Goal: Information Seeking & Learning: Learn about a topic

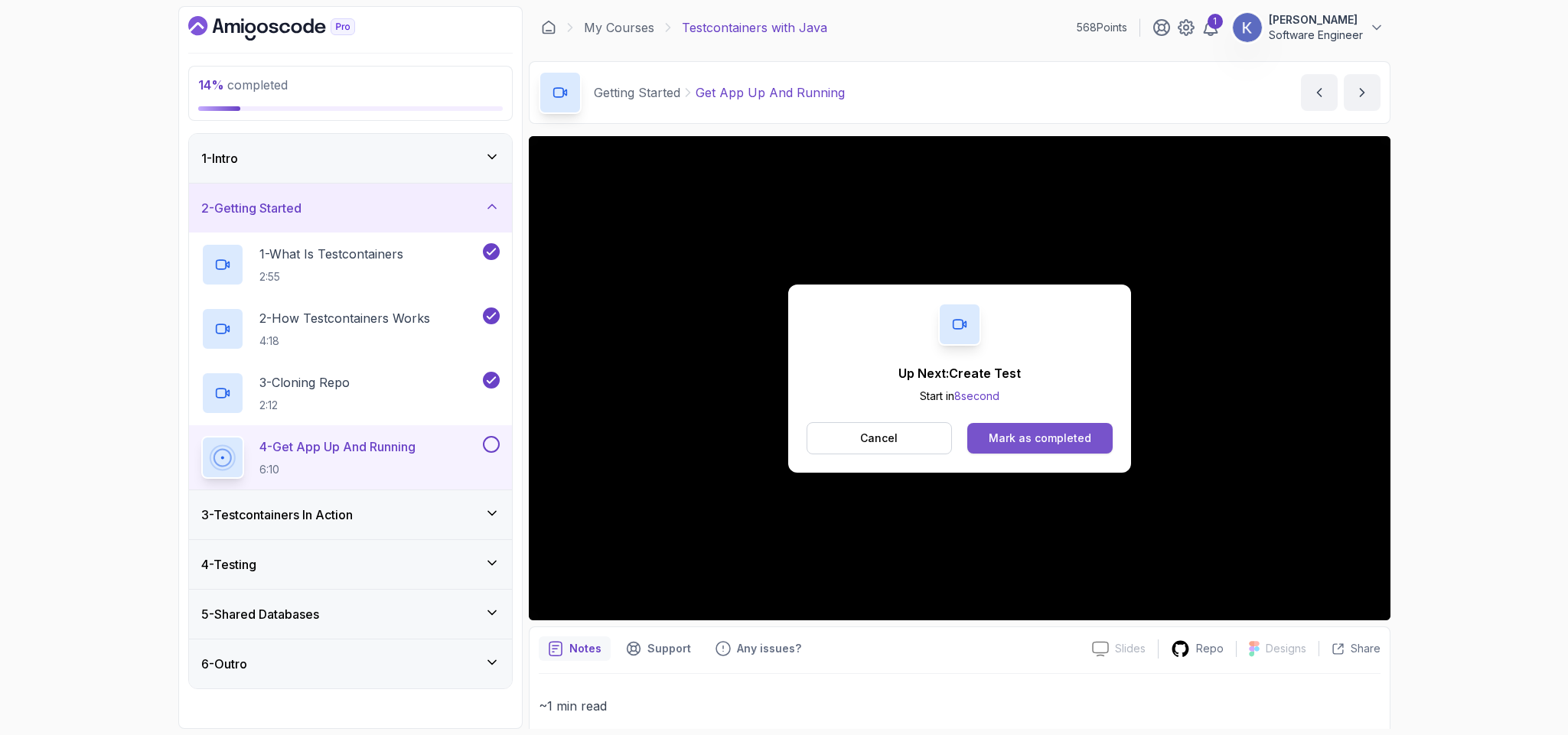
click at [1022, 439] on div "Mark as completed" at bounding box center [1040, 438] width 103 height 15
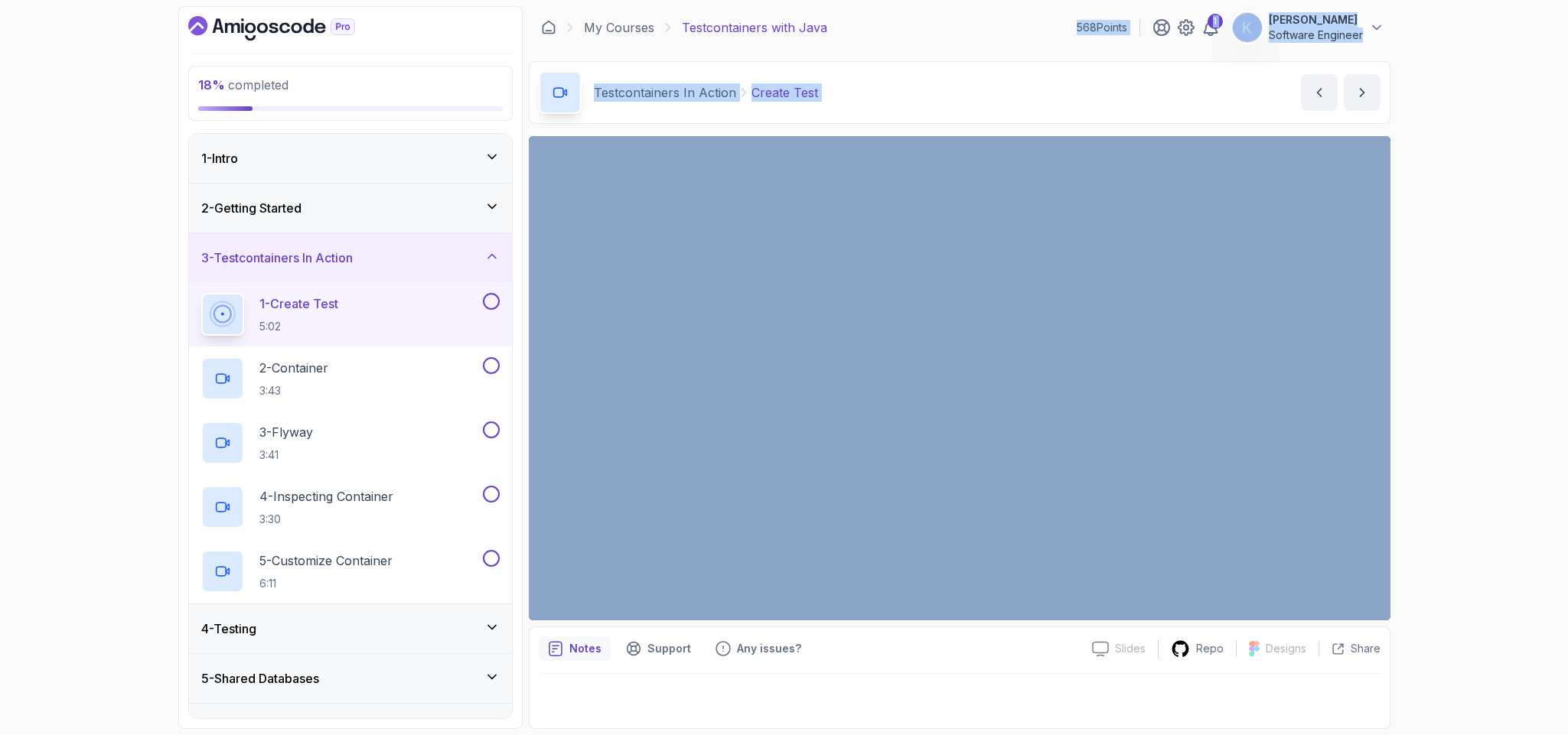
drag, startPoint x: 1089, startPoint y: 62, endPoint x: 979, endPoint y: -100, distance: 195.8
click at [979, 0] on html "18 % completed 1 - Intro 2 - Getting Started 3 - Testcontainers In Action 1 - C…" at bounding box center [784, 367] width 1568 height 735
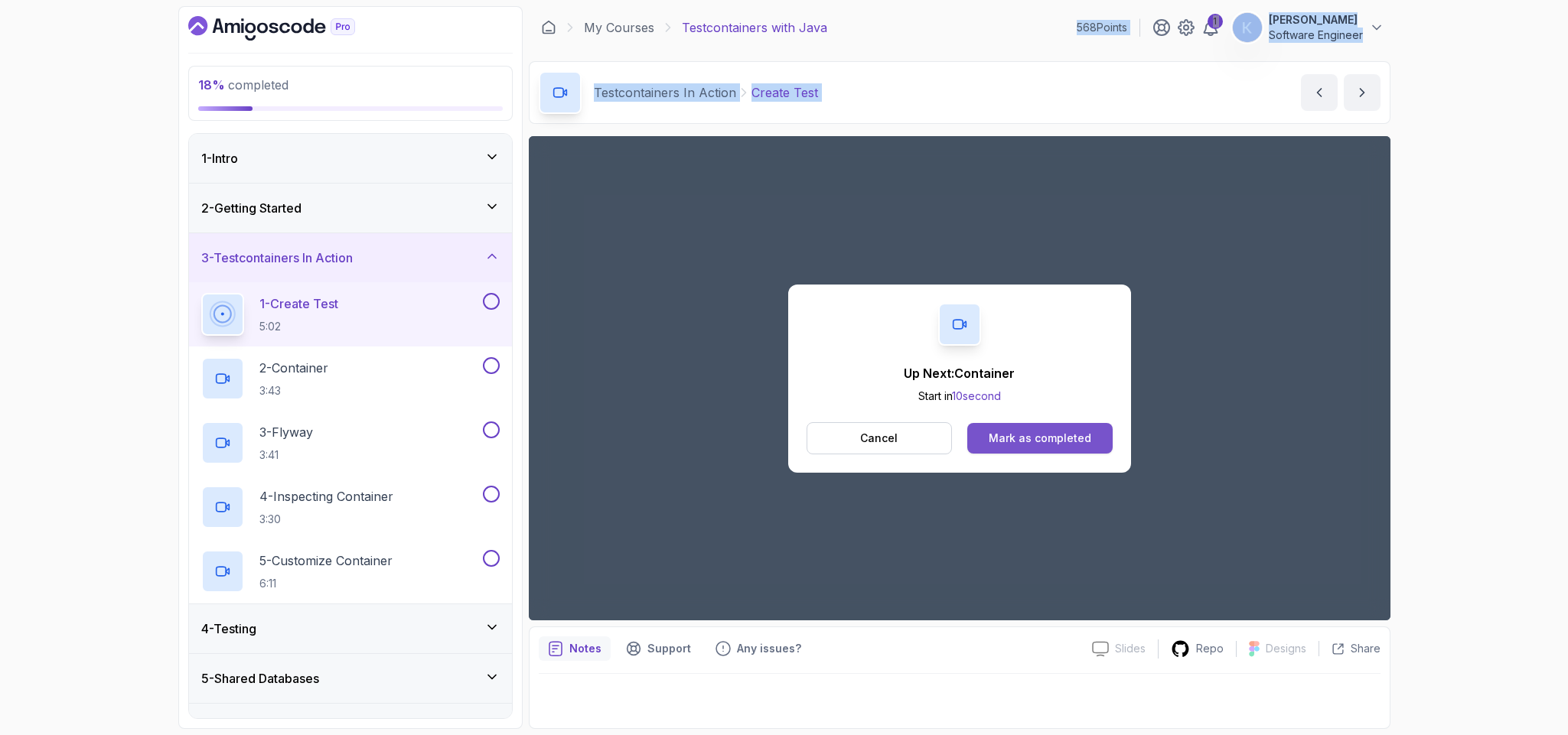
click at [1105, 432] on button "Mark as completed" at bounding box center [1039, 438] width 145 height 31
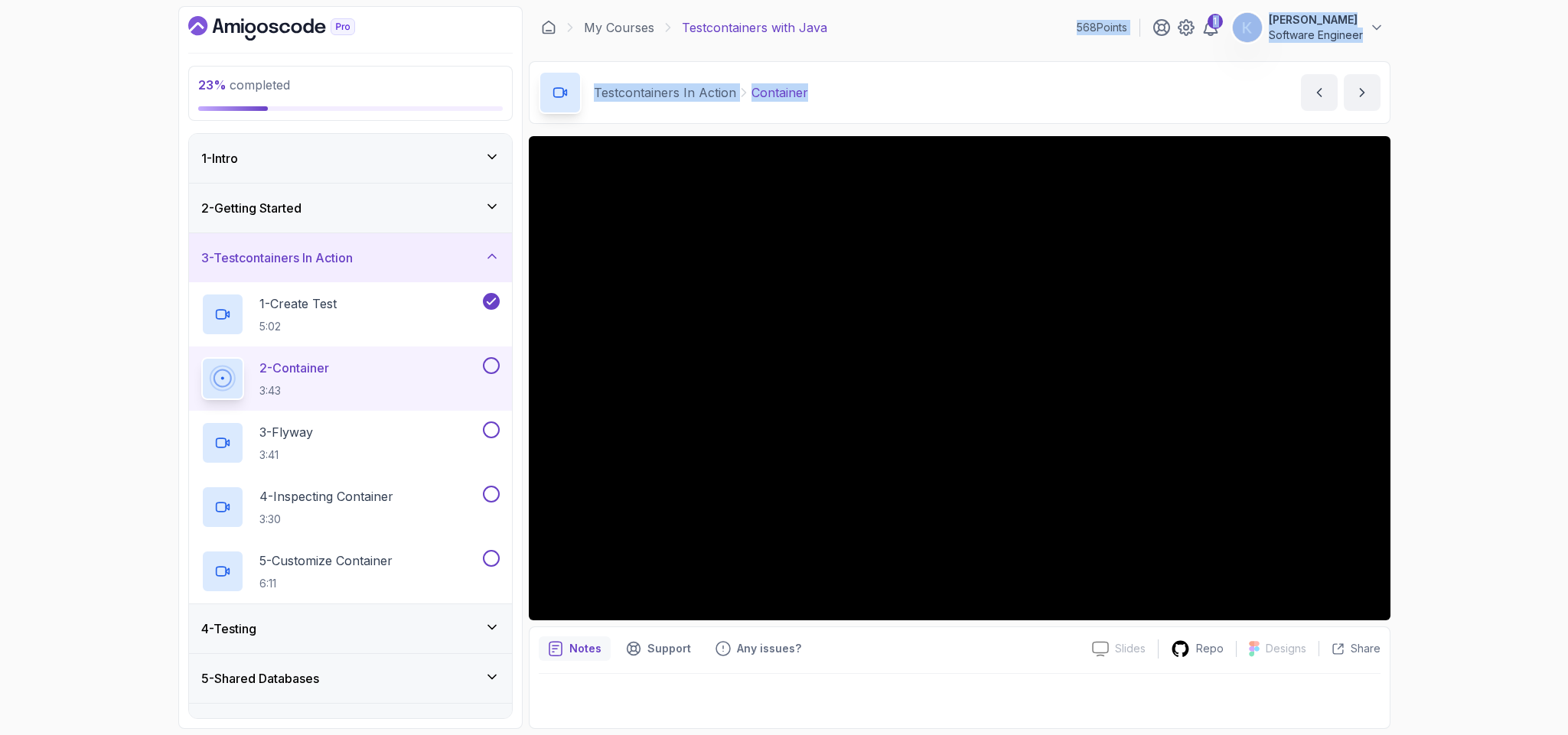
click at [916, 95] on div "Testcontainers In Action Container Container by nelson" at bounding box center [960, 92] width 862 height 63
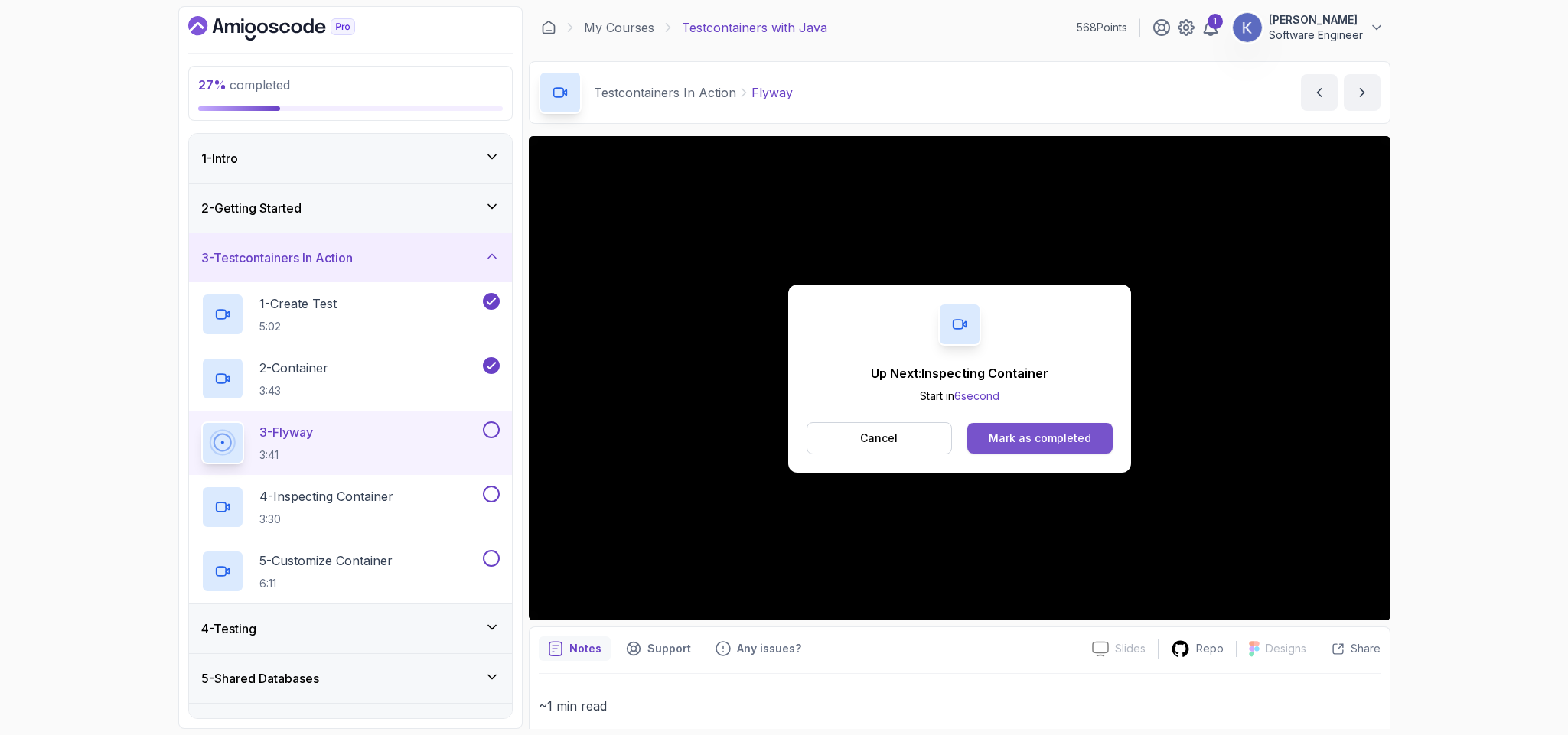
click at [1006, 434] on div "Mark as completed" at bounding box center [1040, 438] width 103 height 15
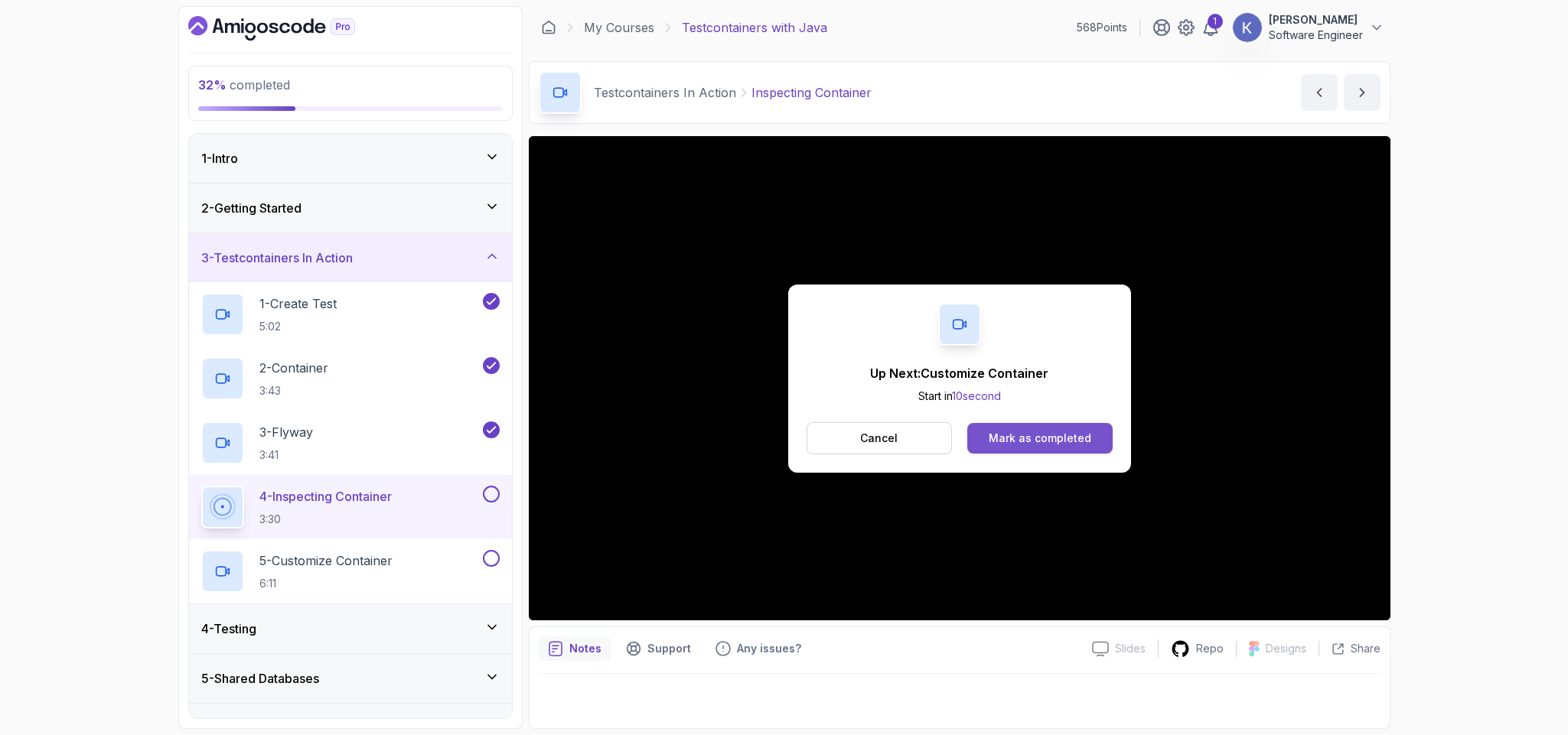
click at [1035, 433] on div "Mark as completed" at bounding box center [1040, 438] width 103 height 15
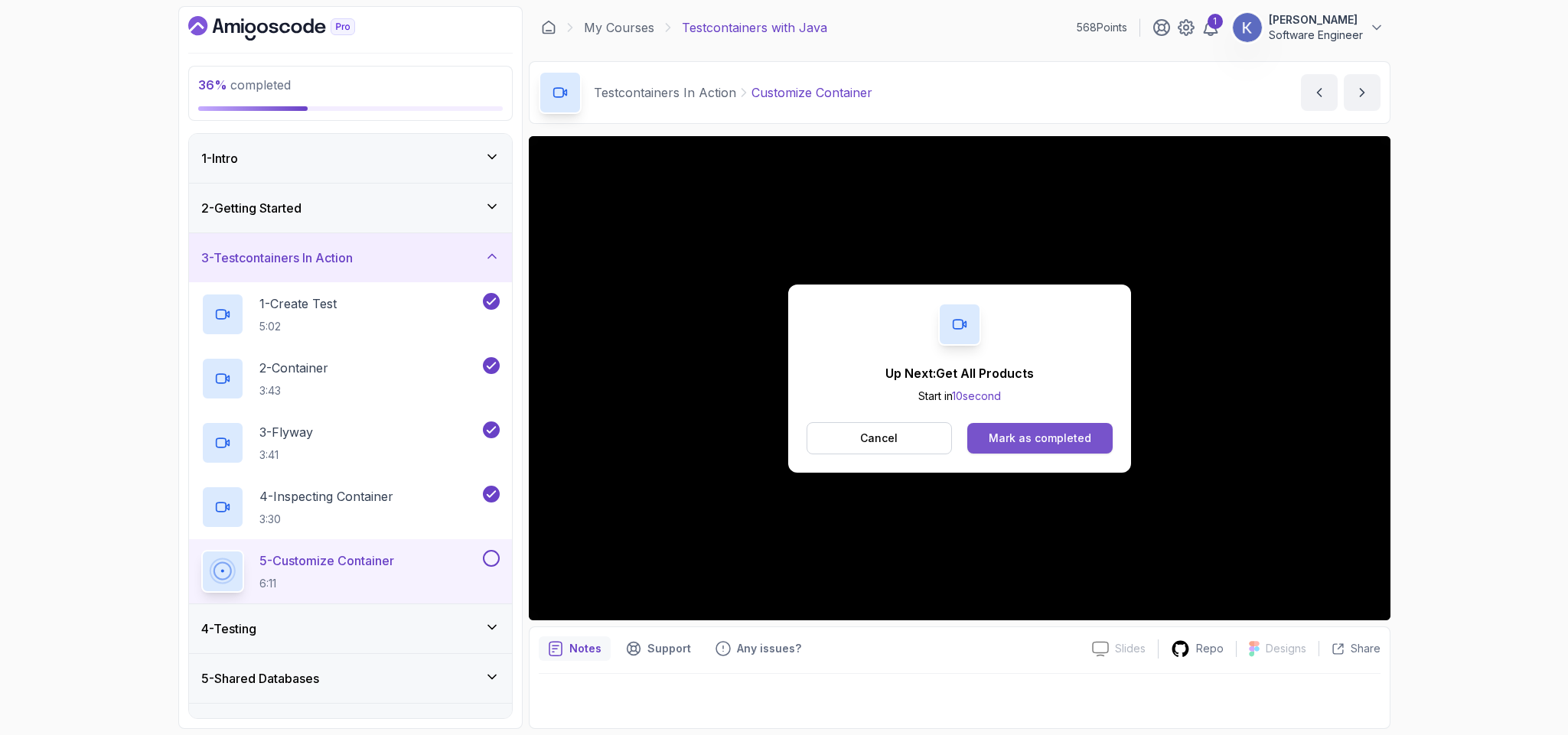
click at [1076, 437] on div "Mark as completed" at bounding box center [1040, 438] width 103 height 15
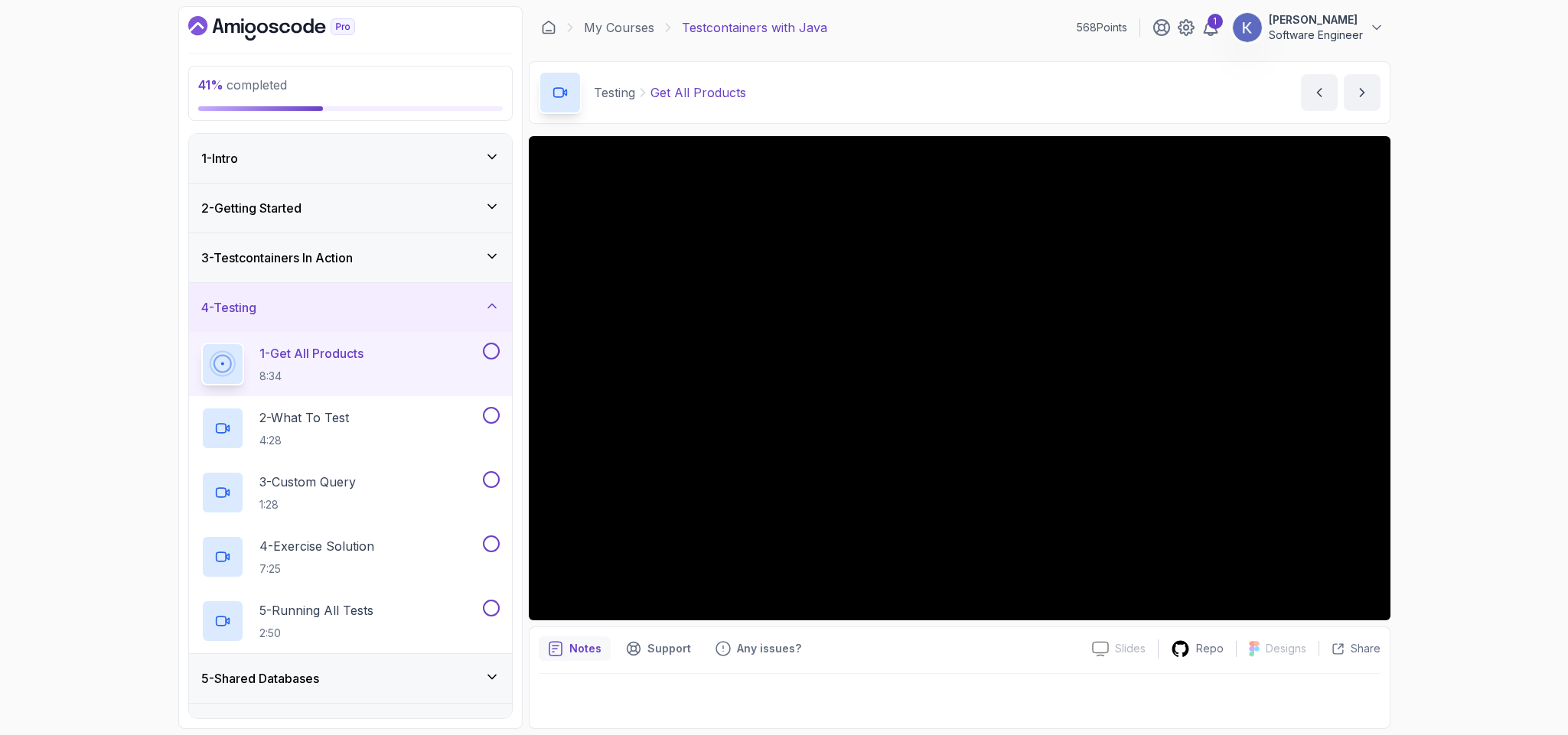
click at [251, 675] on h3 "5 - Shared Databases" at bounding box center [260, 679] width 118 height 19
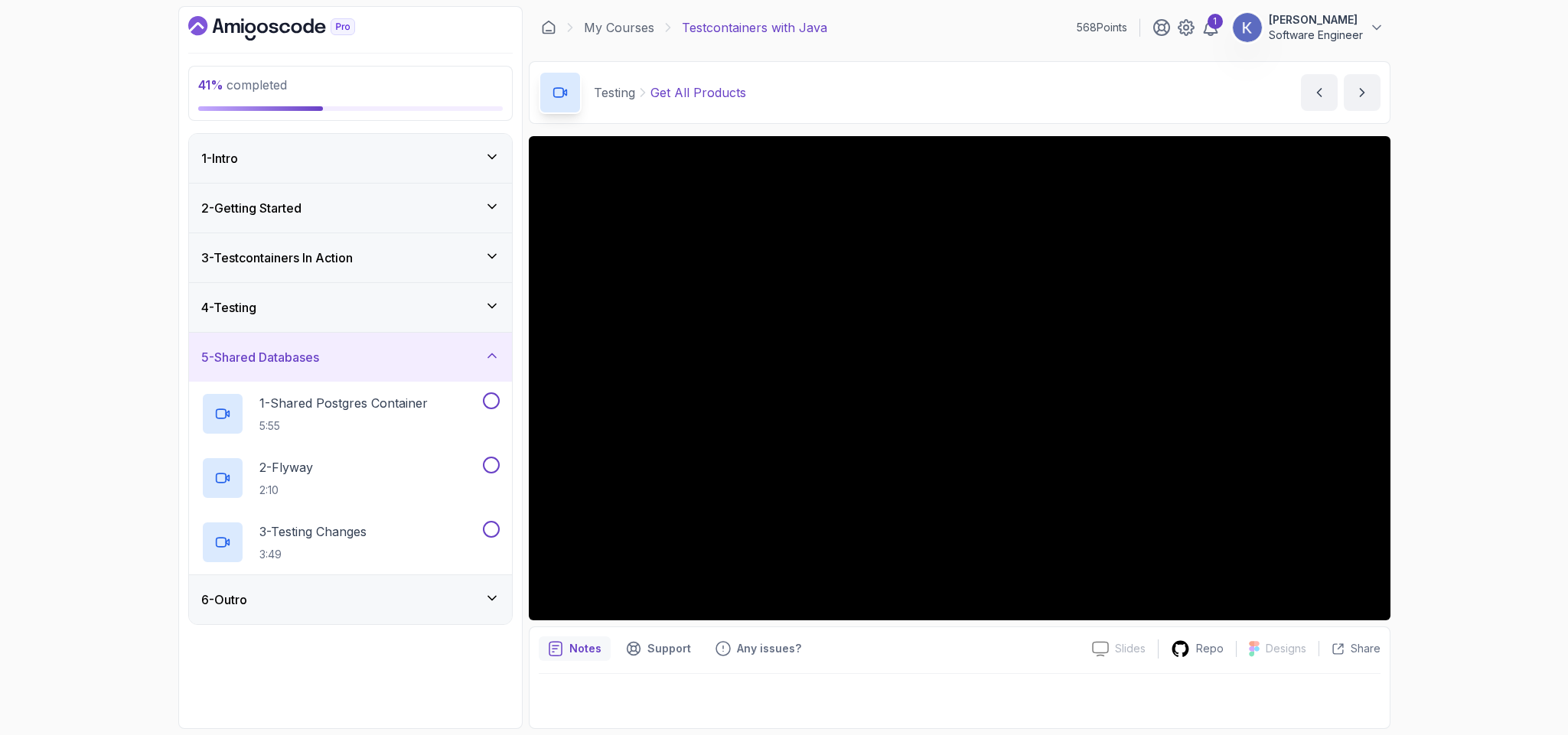
click at [340, 307] on div "4 - Testing" at bounding box center [349, 307] width 298 height 19
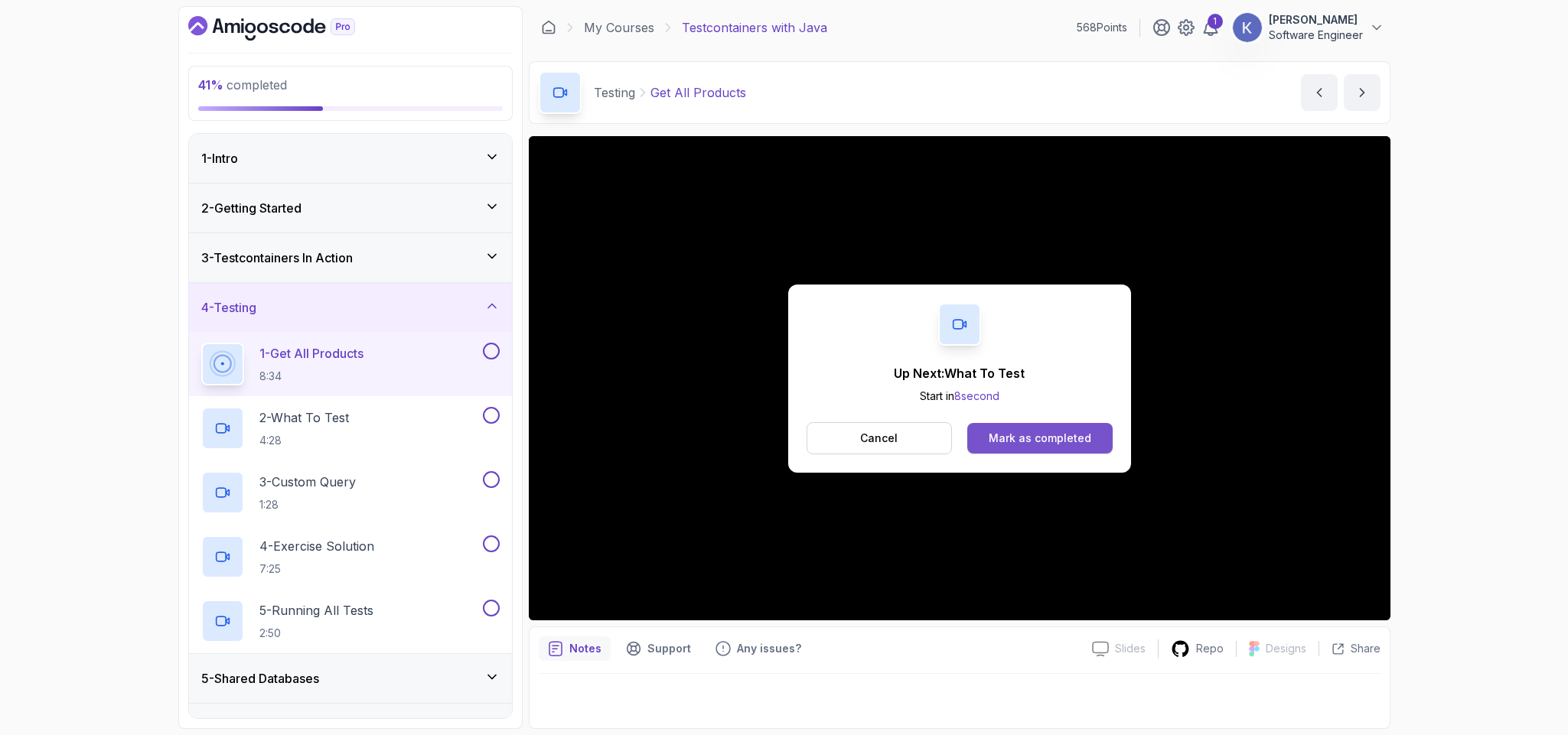
click at [1086, 432] on div "Mark as completed" at bounding box center [1040, 438] width 103 height 15
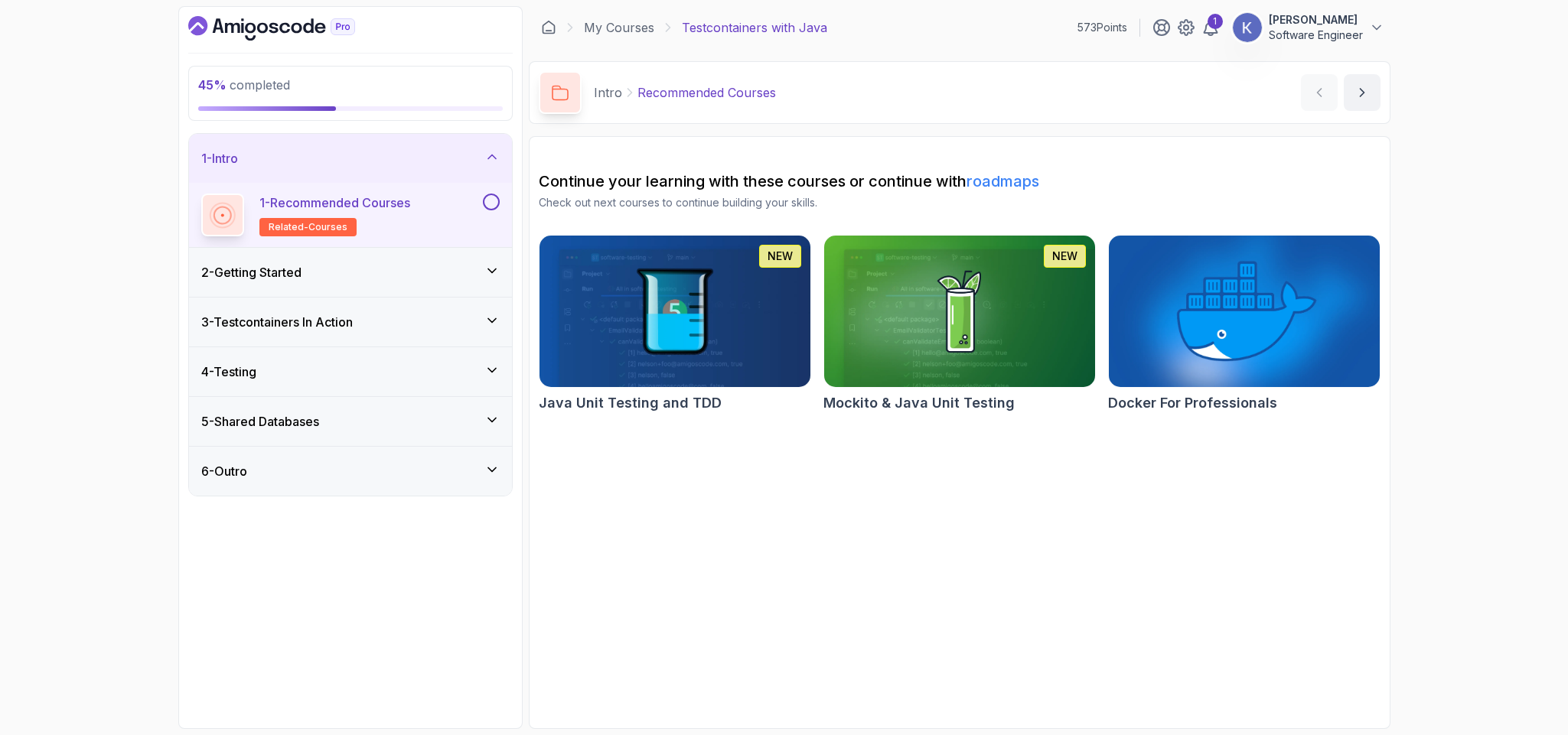
click at [378, 356] on div "4 - Testing" at bounding box center [350, 372] width 323 height 49
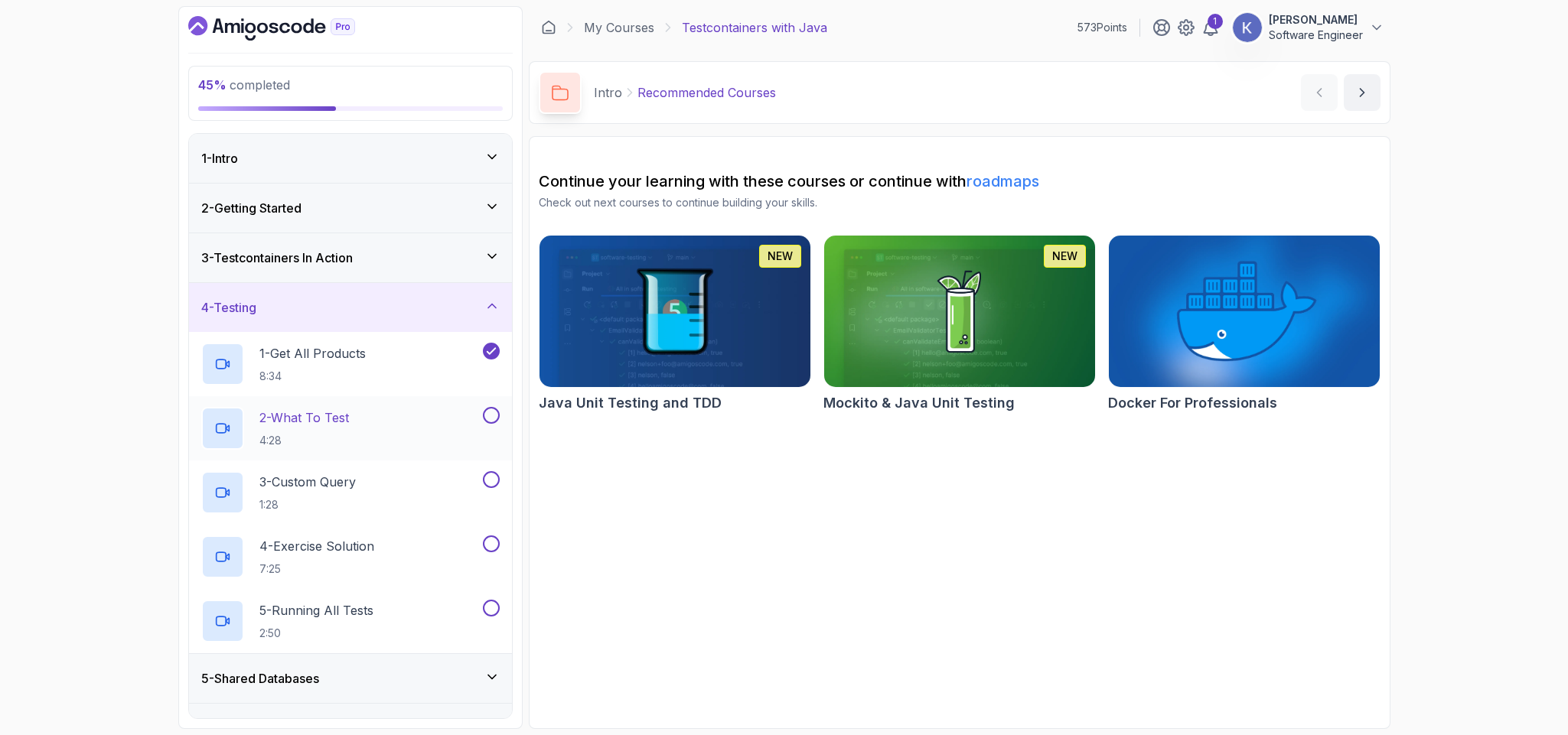
click at [392, 420] on div "2 - What To Test 4:28" at bounding box center [340, 429] width 278 height 43
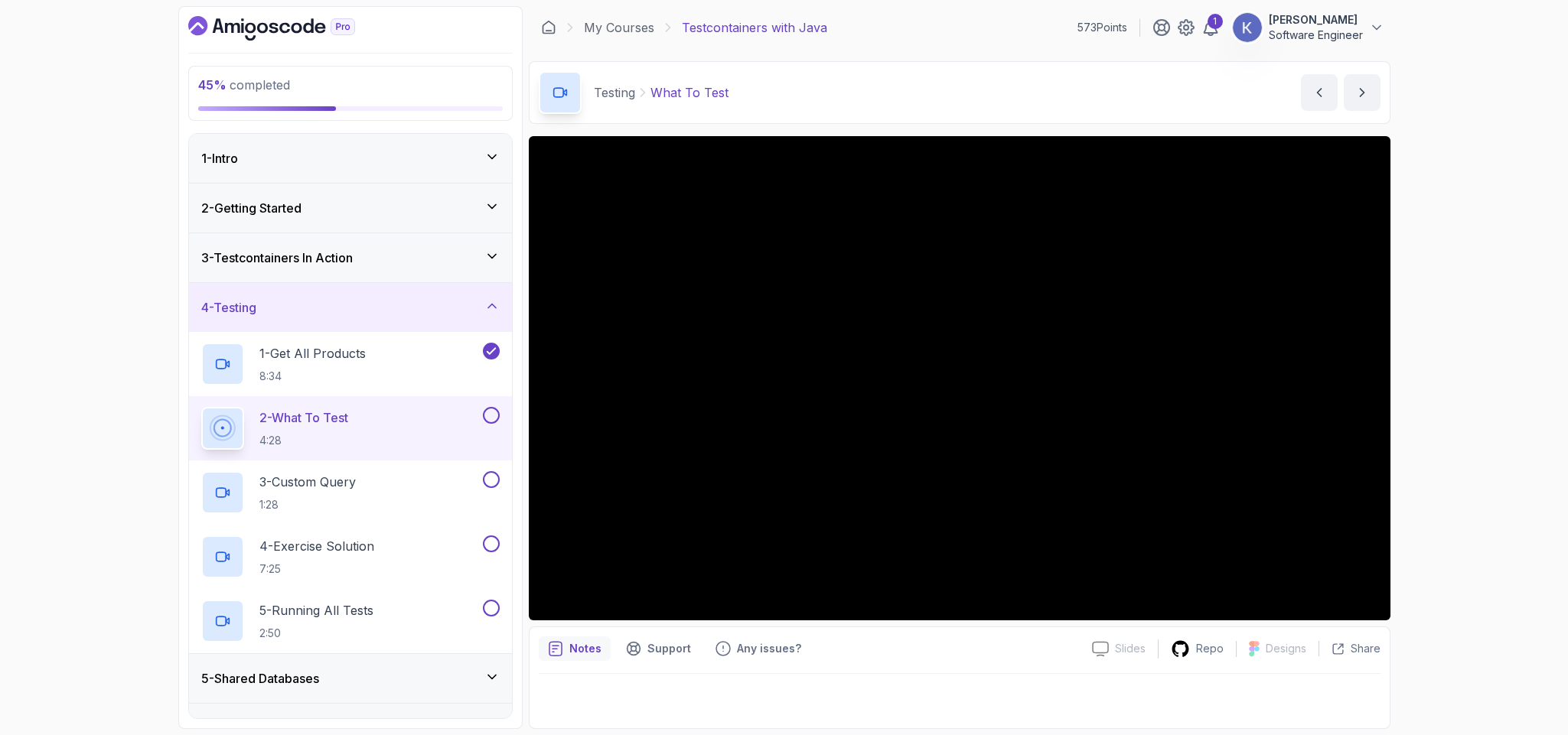
click at [441, 693] on div "5 - Shared Databases" at bounding box center [350, 678] width 323 height 49
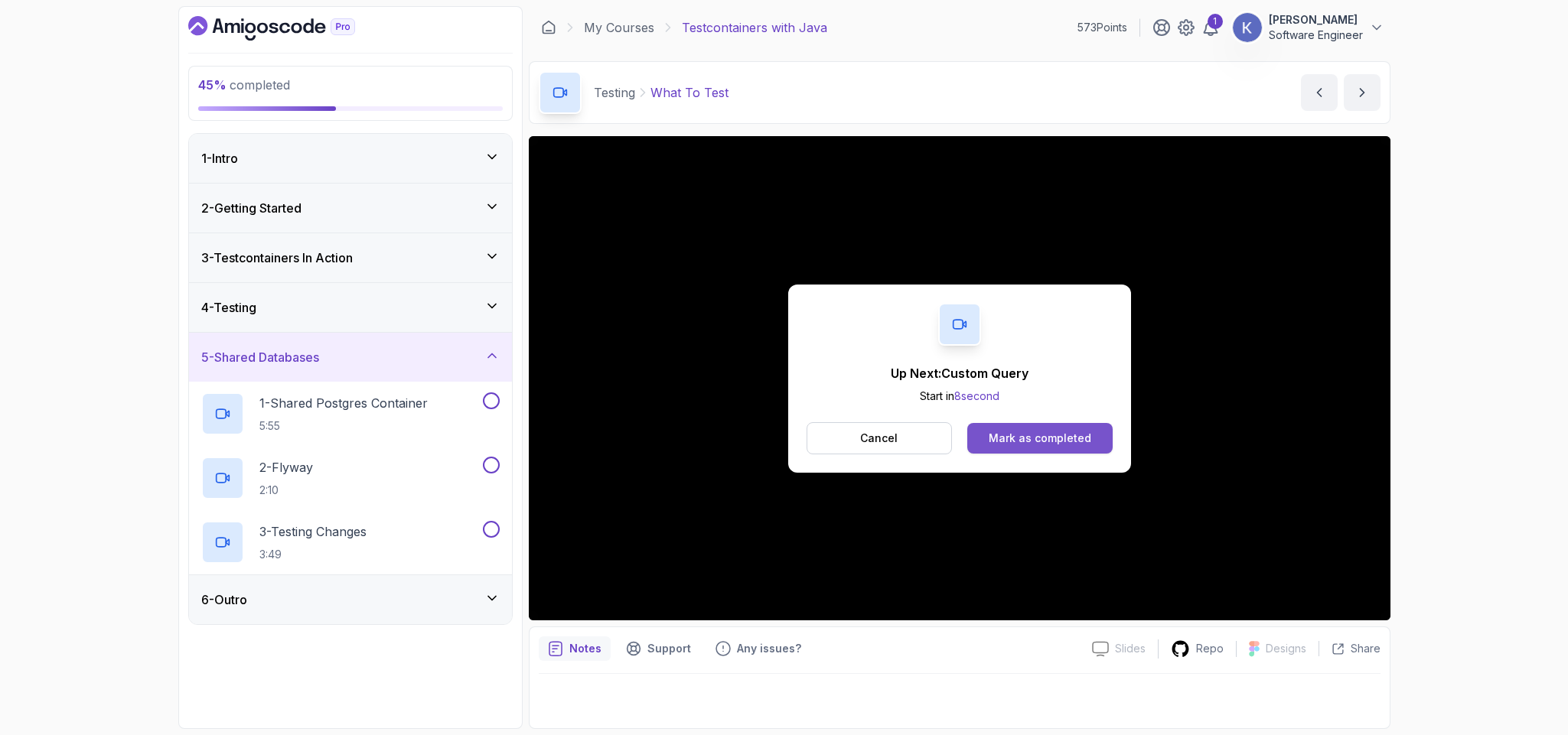
click at [1095, 439] on button "Mark as completed" at bounding box center [1039, 438] width 145 height 31
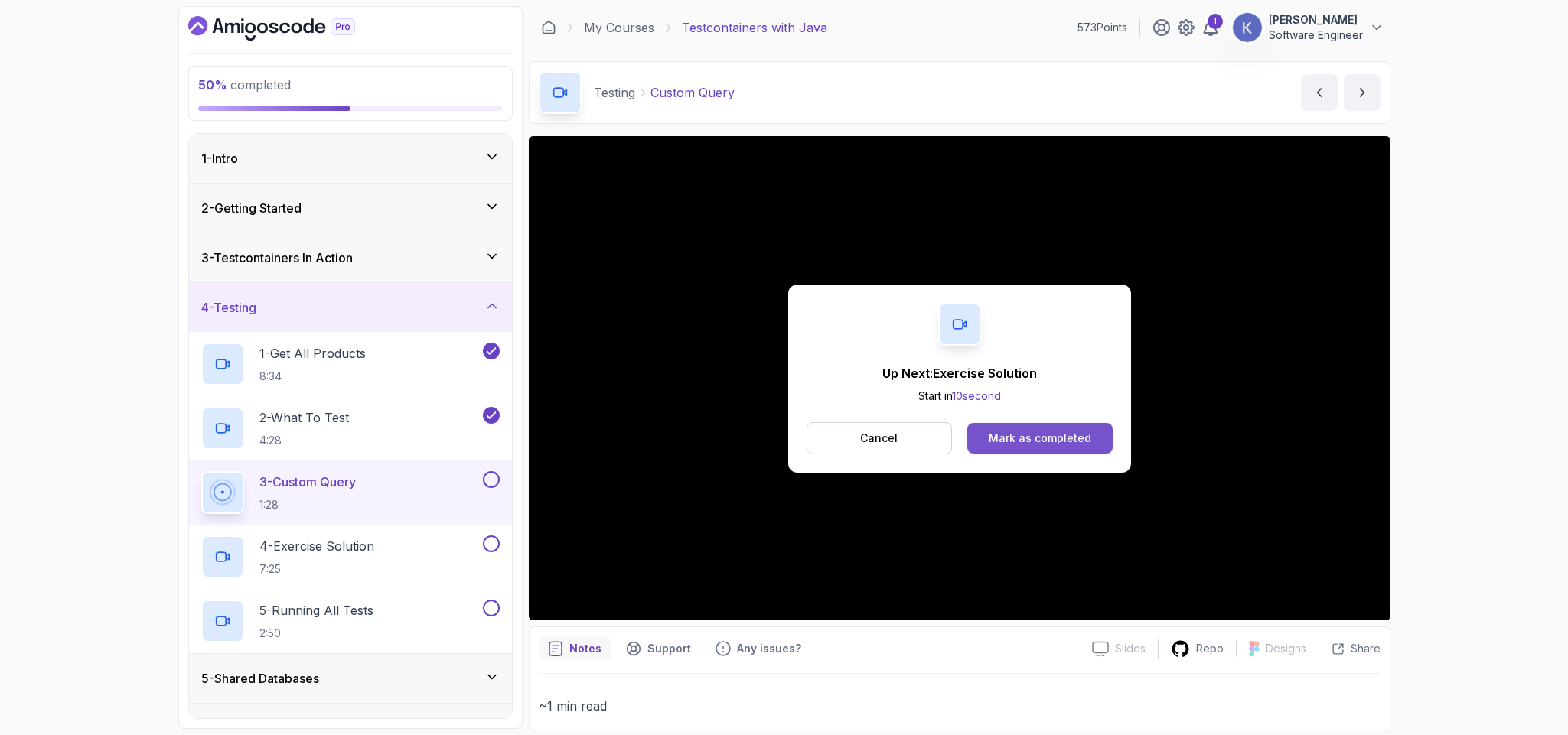
click at [1091, 441] on button "Mark as completed" at bounding box center [1039, 438] width 145 height 31
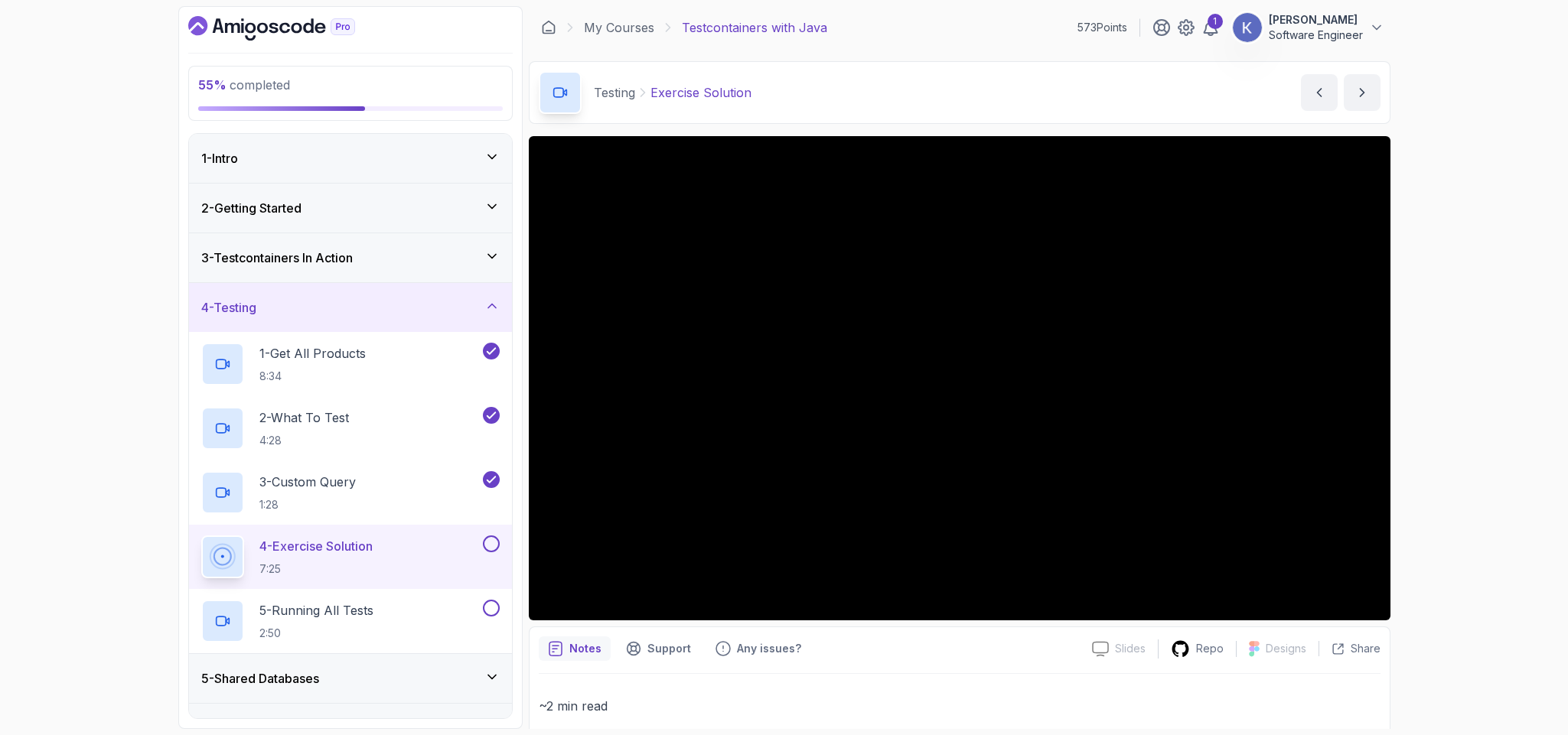
click at [237, 671] on h3 "5 - Shared Databases" at bounding box center [260, 679] width 118 height 19
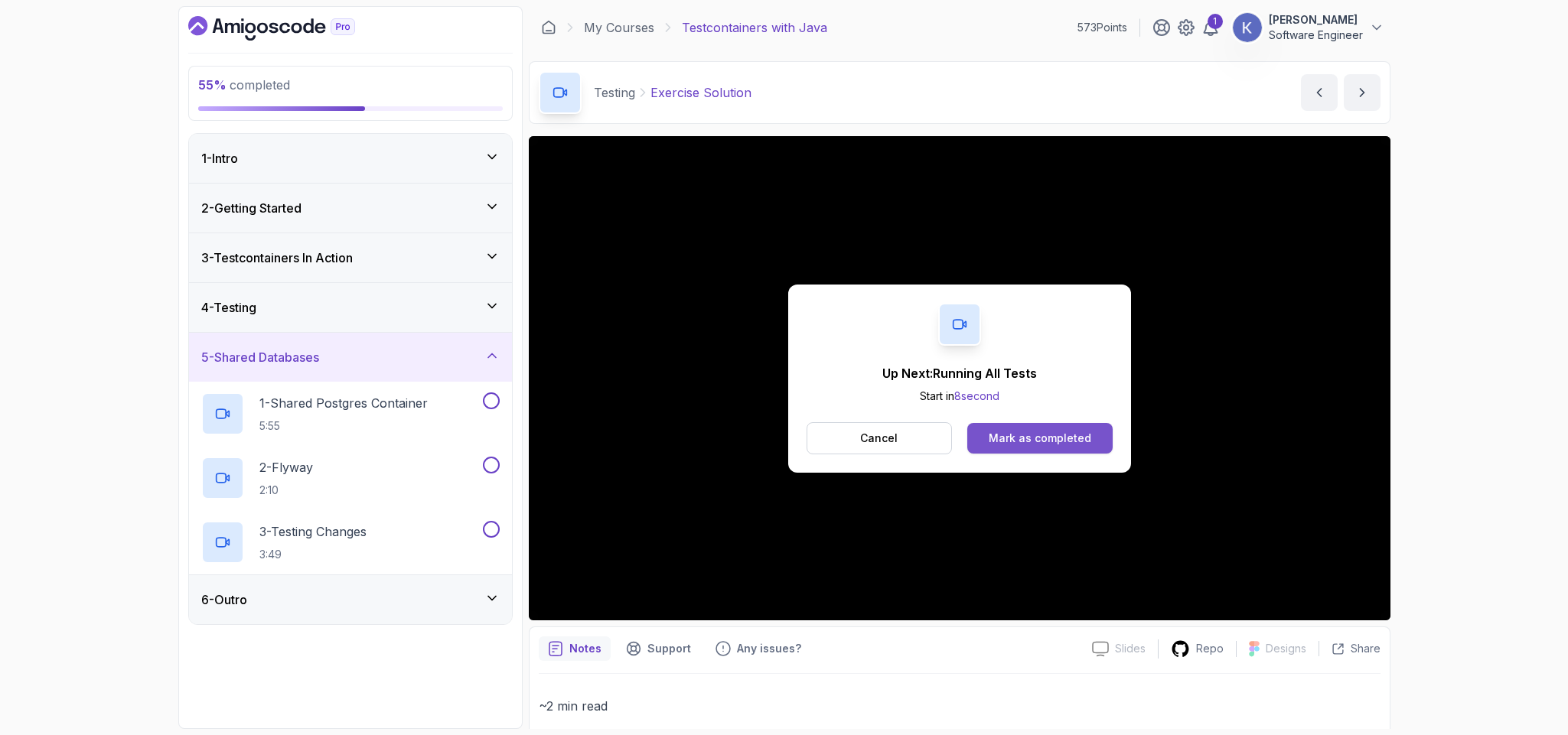
click at [1100, 453] on button "Mark as completed" at bounding box center [1039, 438] width 145 height 31
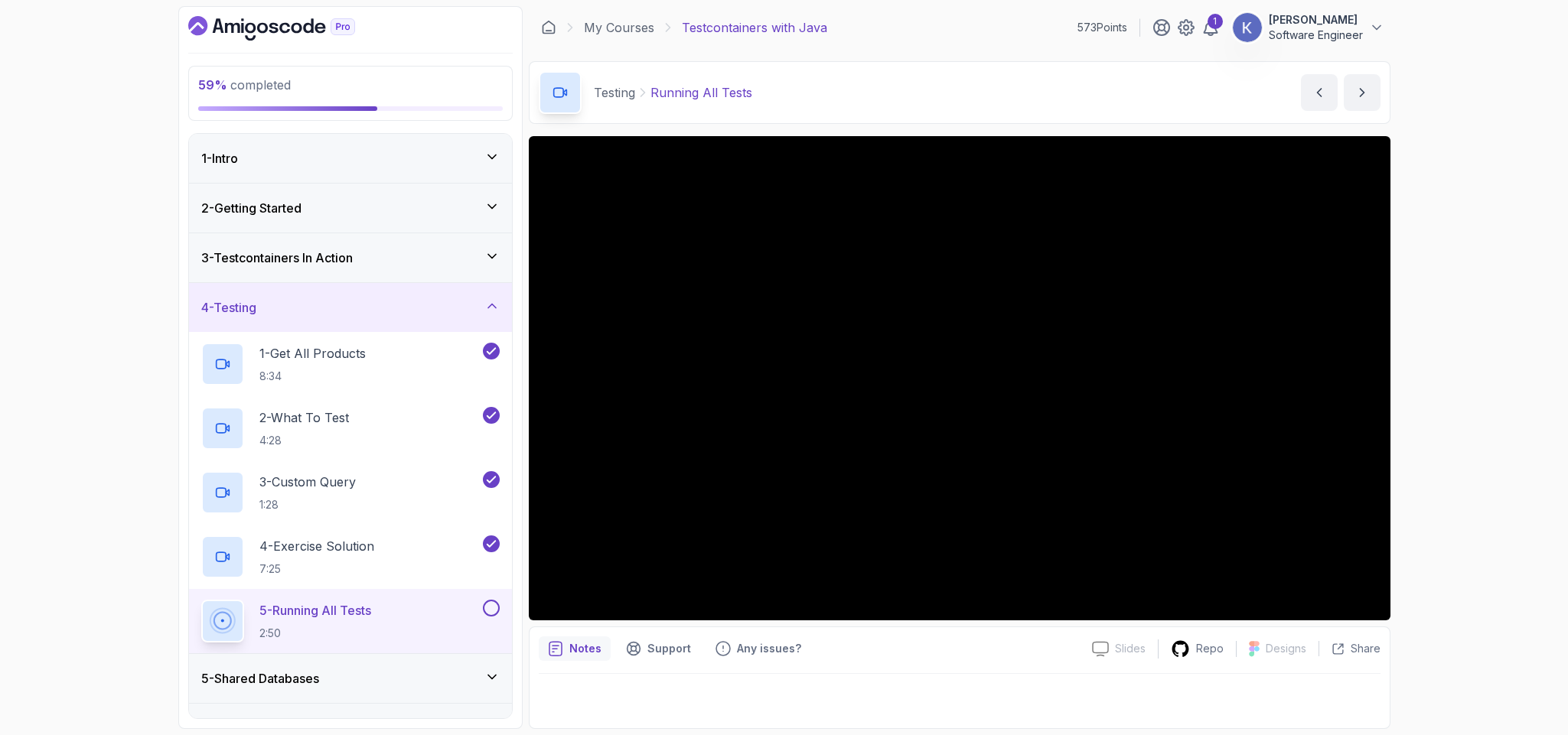
click at [490, 615] on button at bounding box center [492, 608] width 17 height 17
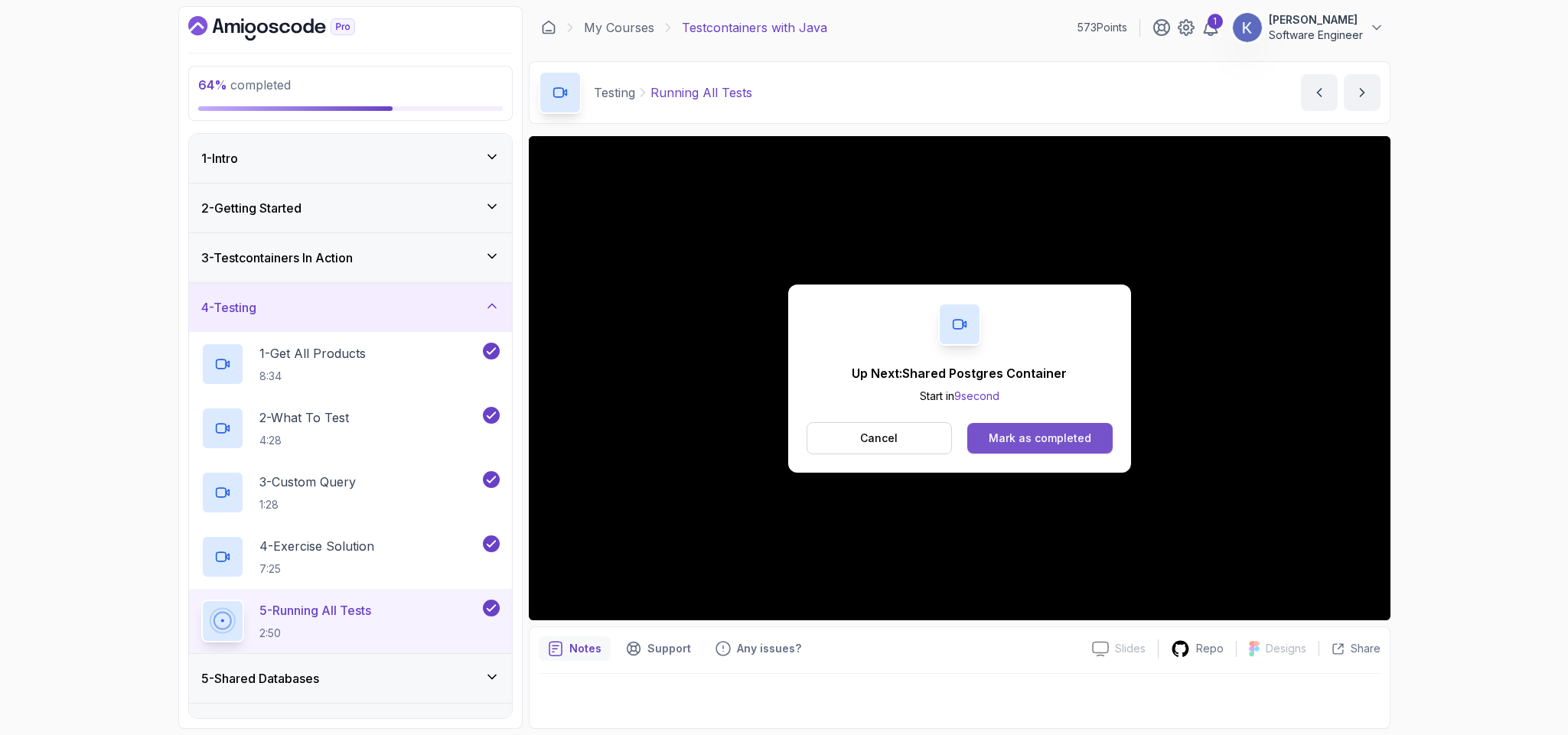
click at [1089, 432] on div "Mark as completed" at bounding box center [1040, 438] width 103 height 15
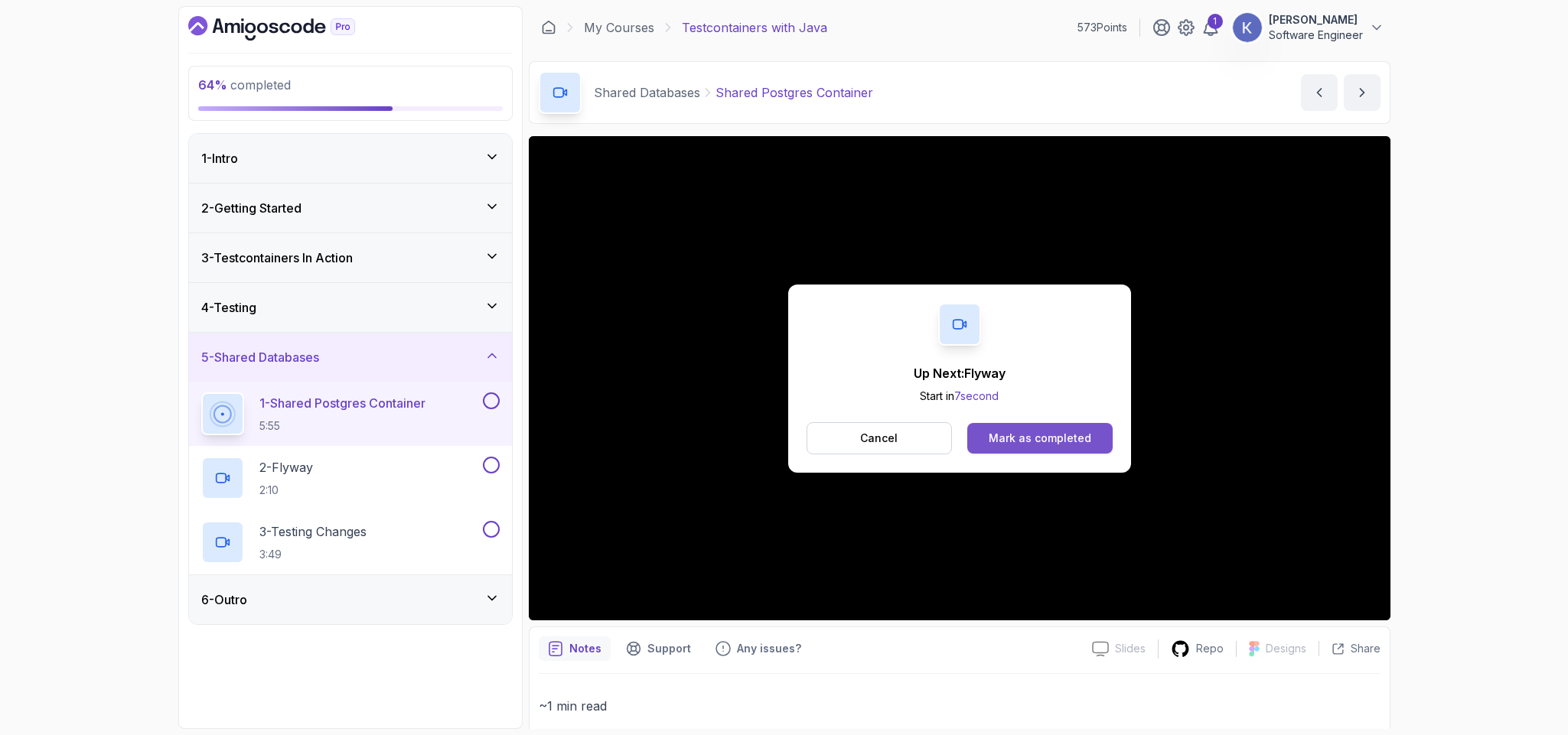
click at [1101, 445] on button "Mark as completed" at bounding box center [1039, 438] width 145 height 31
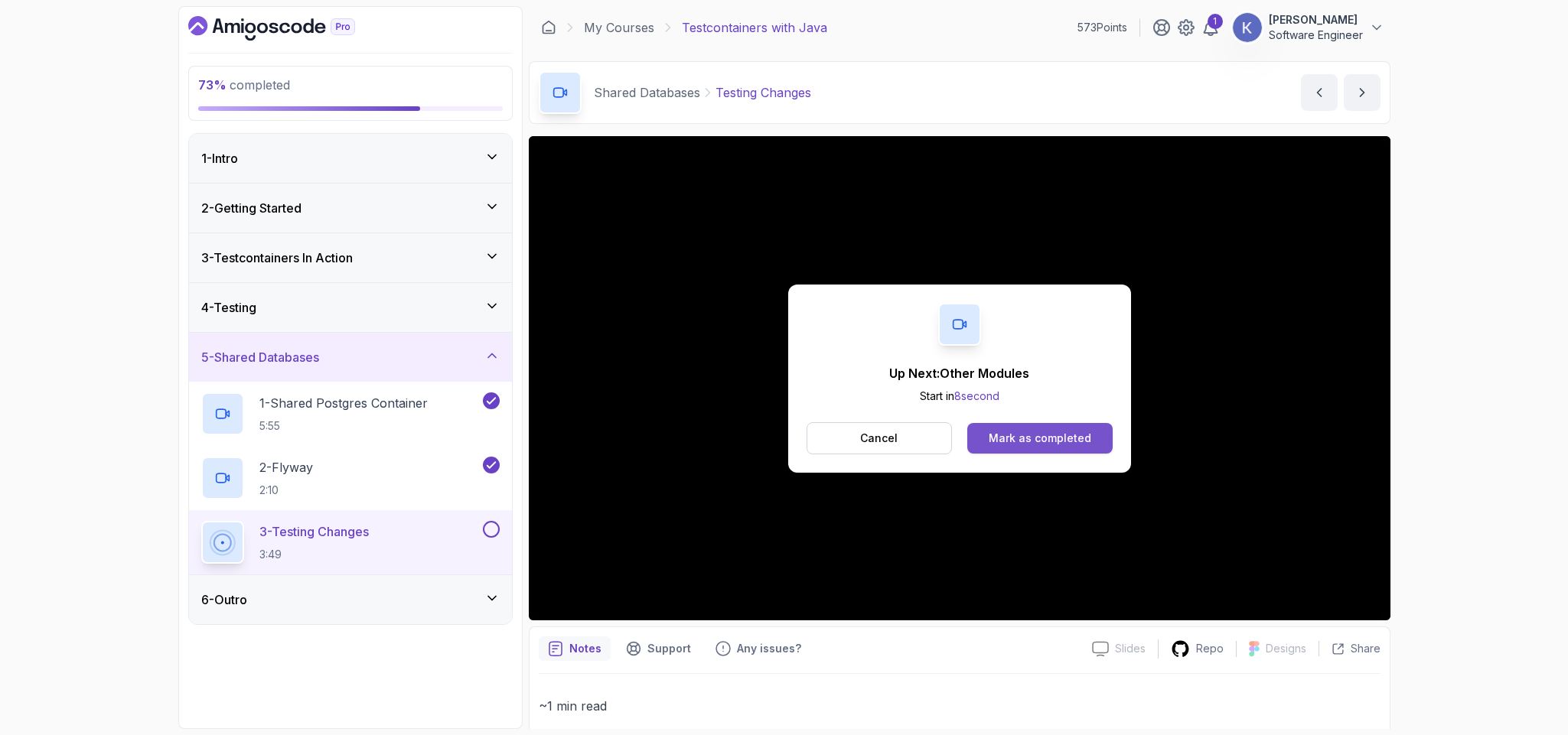
click at [996, 425] on button "Mark as completed" at bounding box center [1039, 438] width 145 height 31
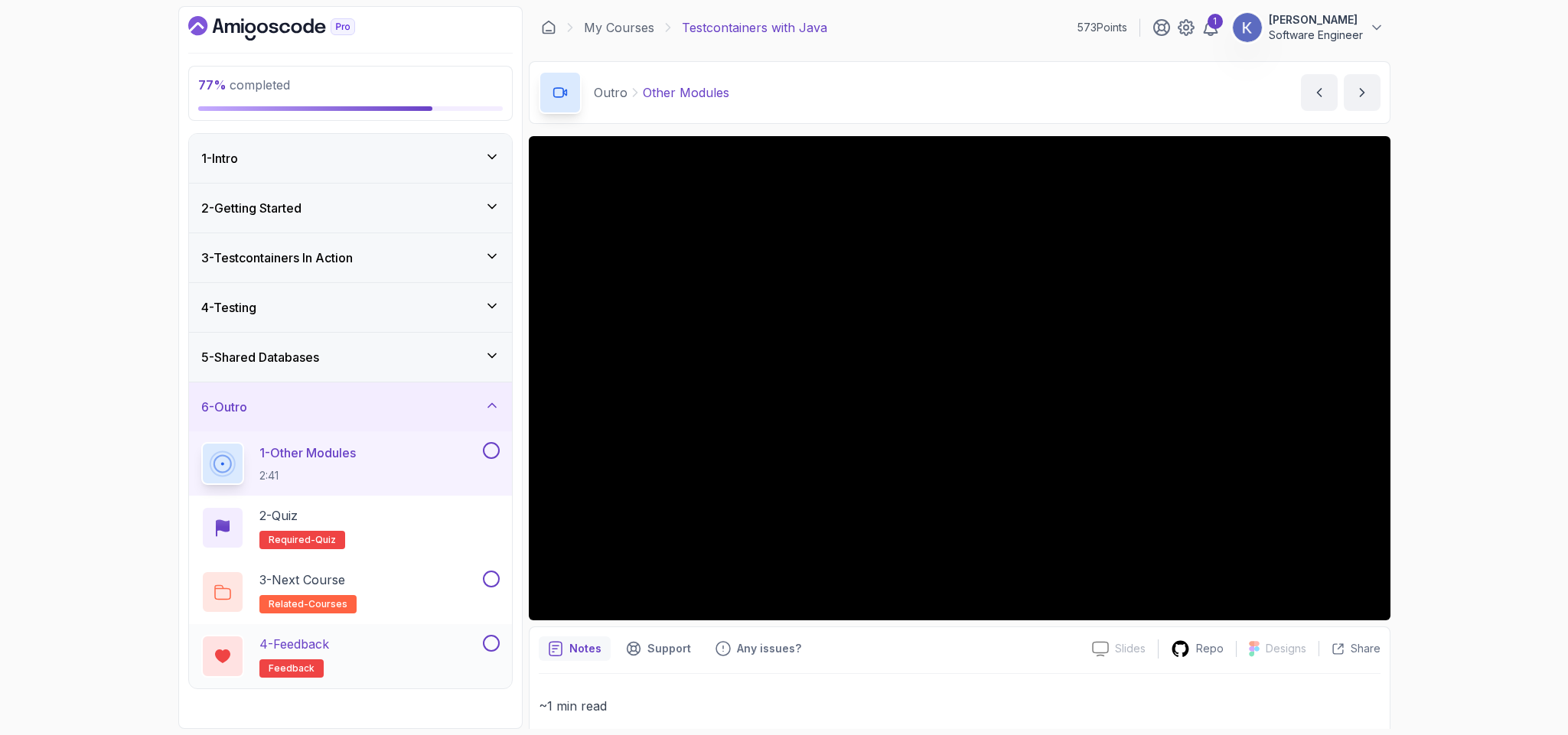
click at [492, 648] on button at bounding box center [492, 643] width 17 height 17
click at [490, 577] on button at bounding box center [492, 579] width 17 height 17
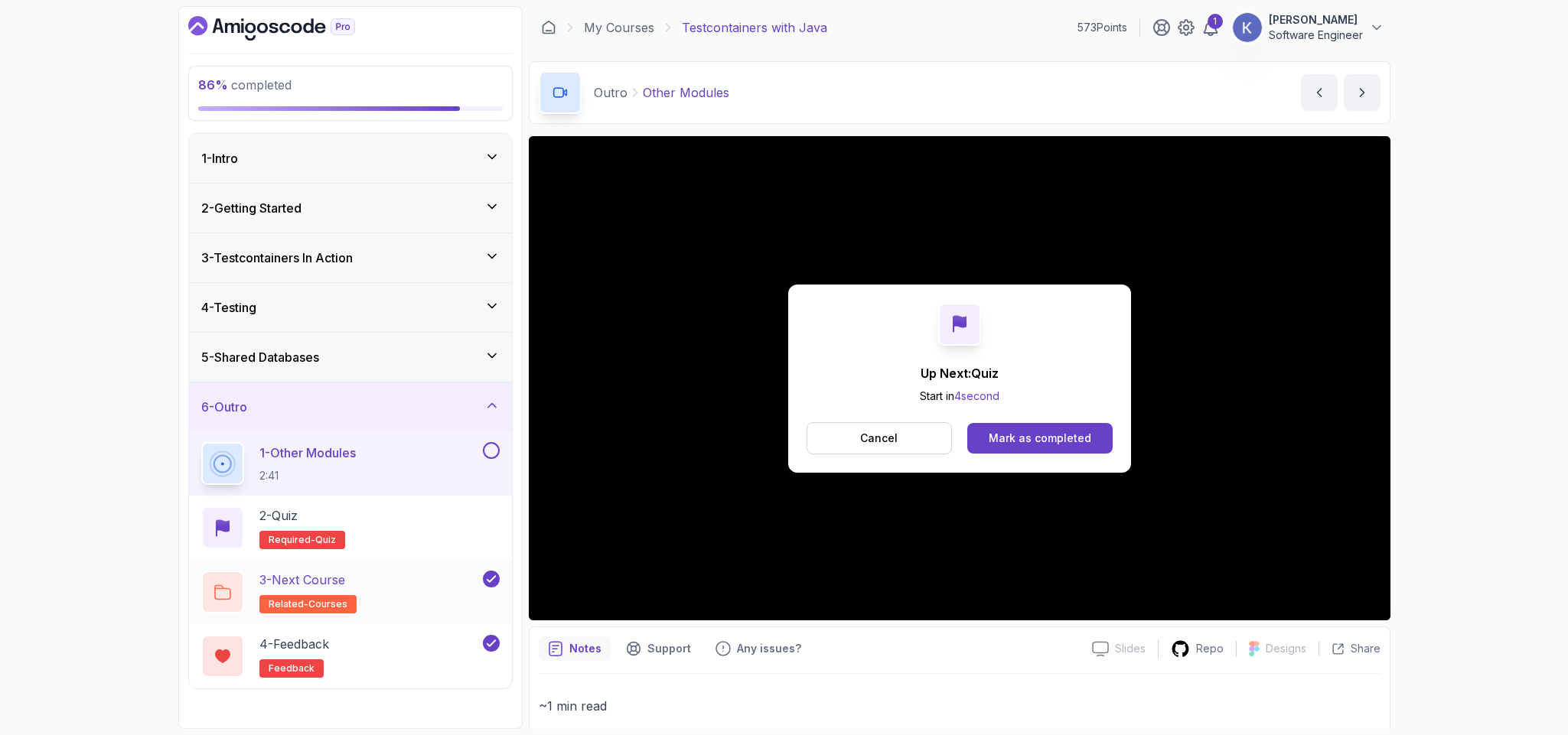
click at [384, 590] on div "3 - Next Course related-courses" at bounding box center [340, 592] width 278 height 43
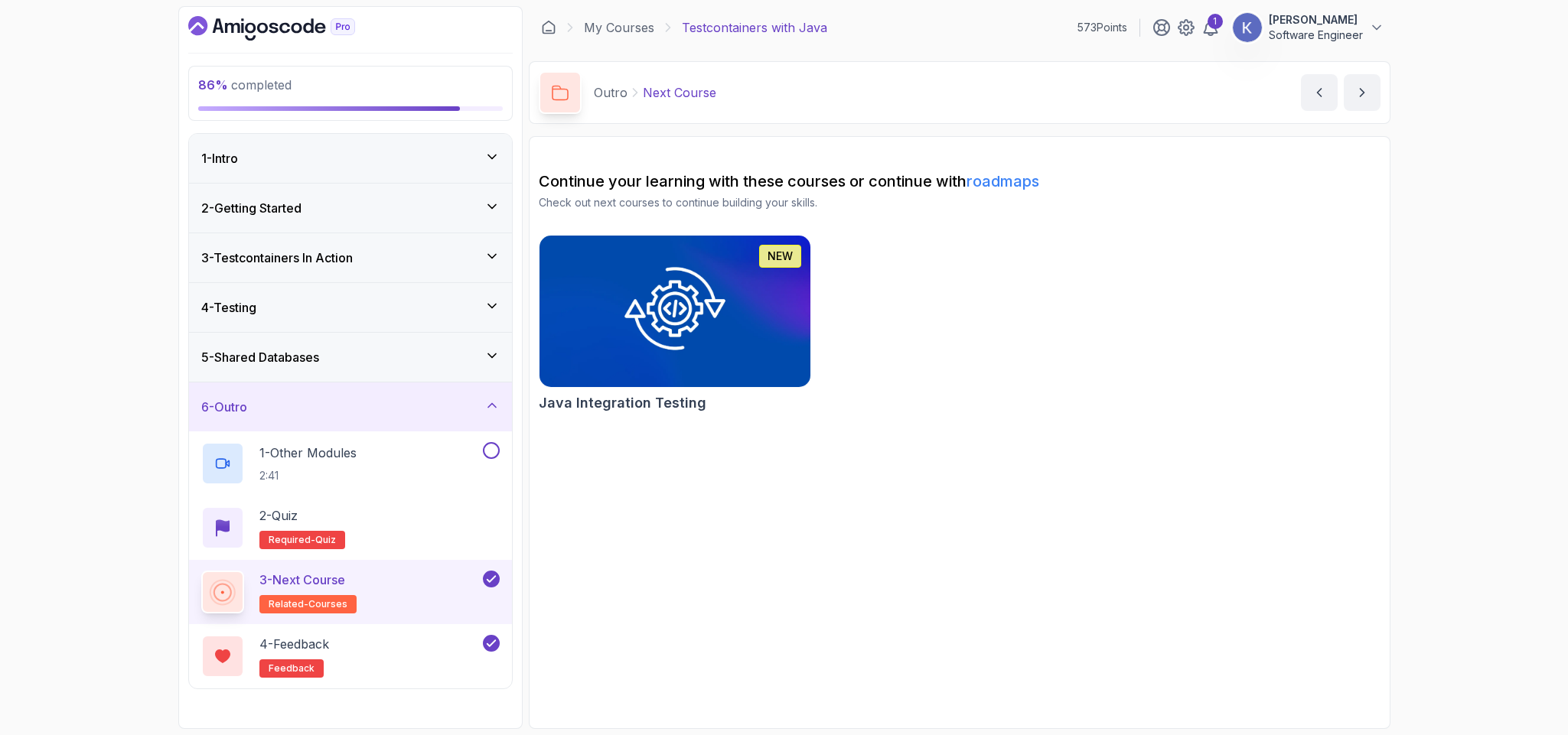
click at [792, 358] on img at bounding box center [675, 311] width 285 height 159
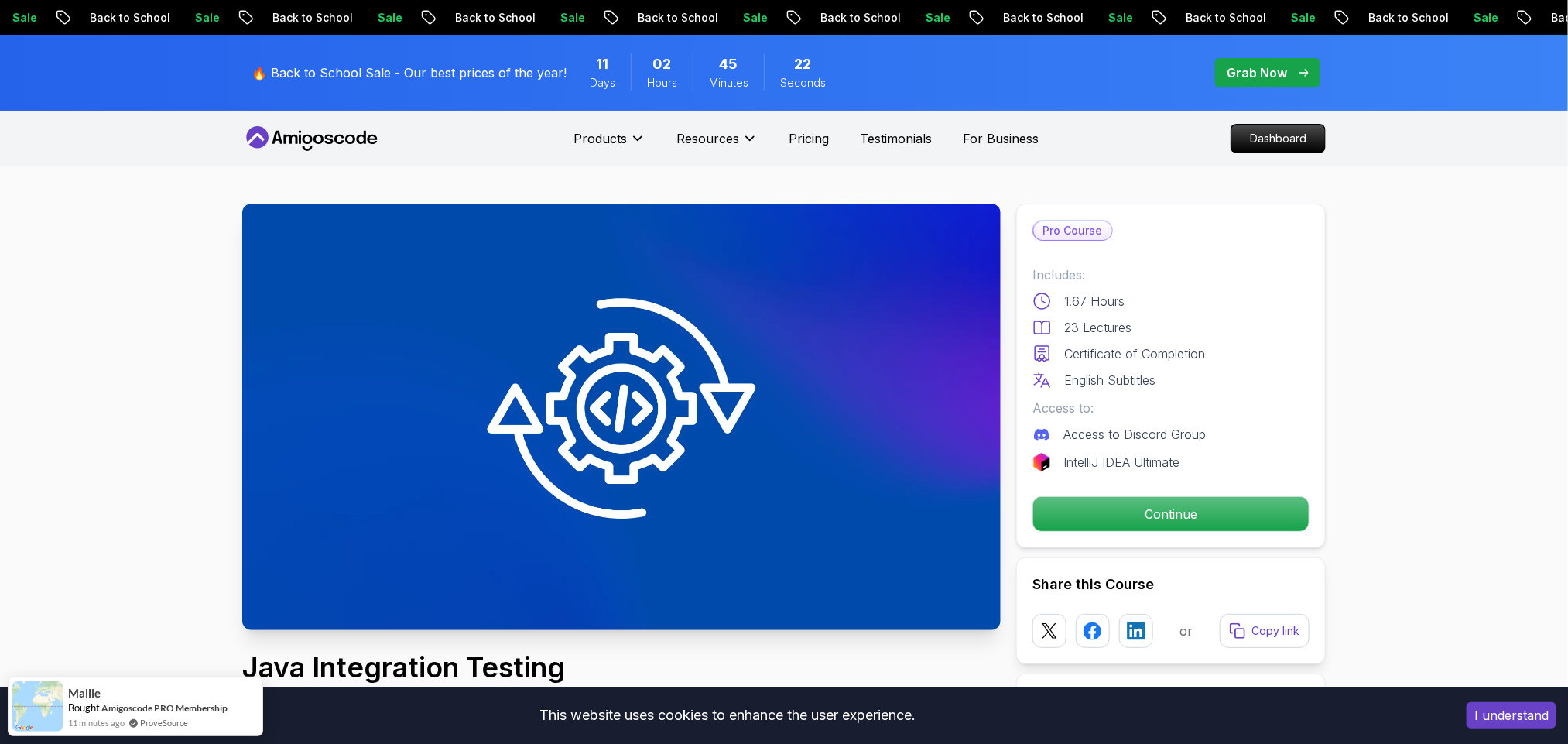
click at [1112, 502] on p "Continue" at bounding box center [1171, 514] width 262 height 32
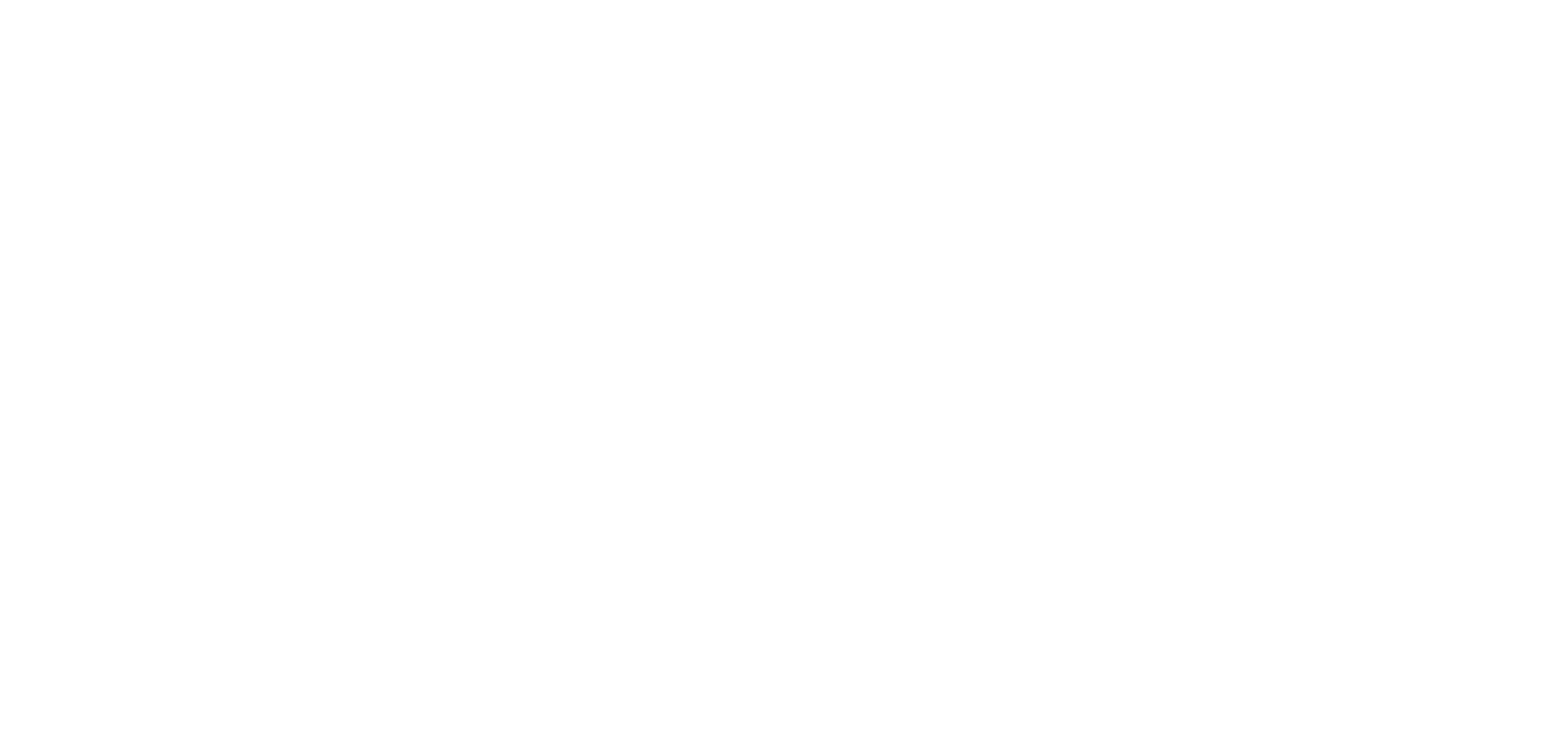
click at [1140, 0] on html at bounding box center [784, 0] width 1568 height 0
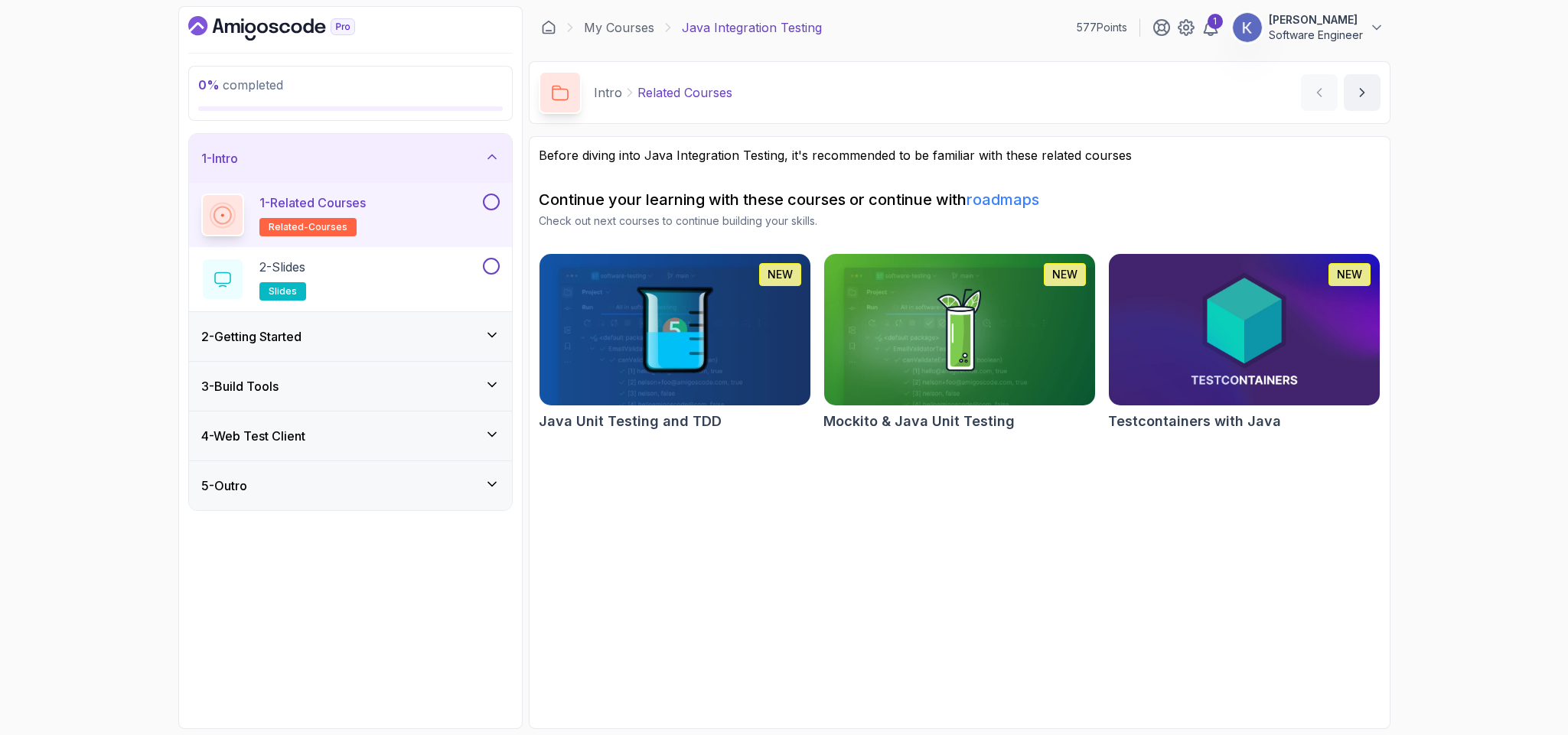
click at [493, 206] on button at bounding box center [492, 202] width 17 height 17
click at [400, 340] on div "2 - Getting Started" at bounding box center [349, 337] width 298 height 19
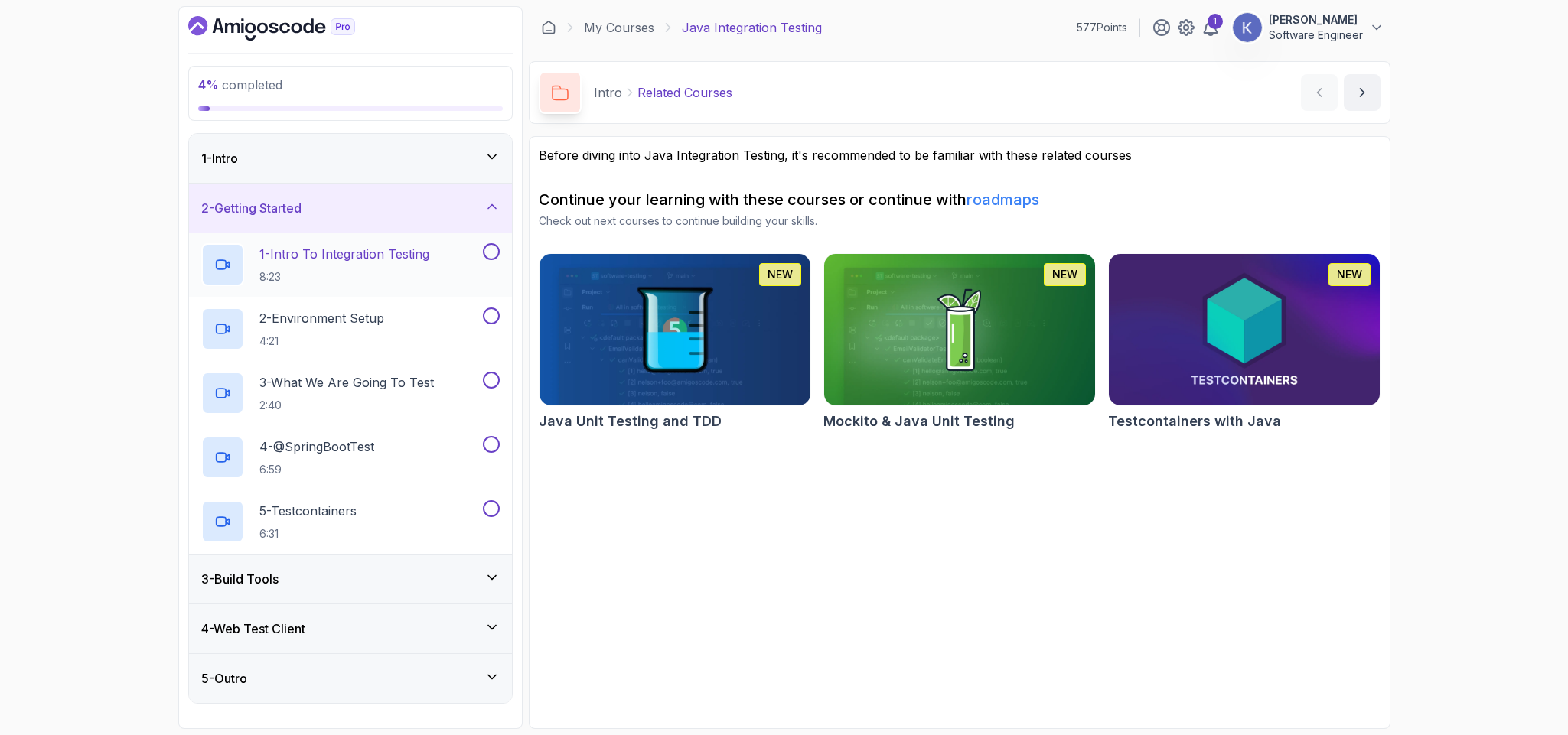
click at [378, 253] on p "1 - Intro To Integration Testing" at bounding box center [345, 254] width 170 height 19
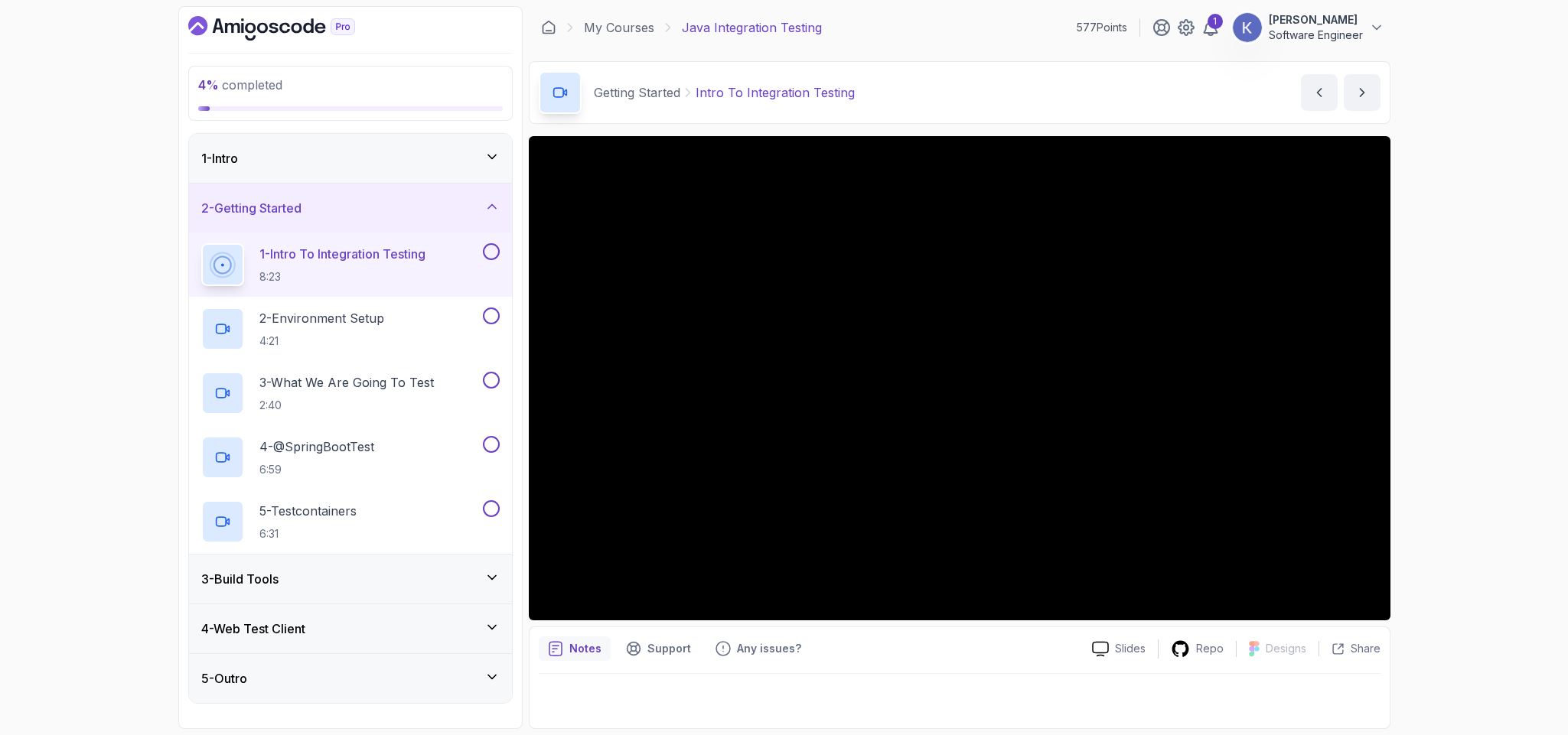
click at [442, 633] on div "4 - Web Test Client" at bounding box center [349, 629] width 298 height 19
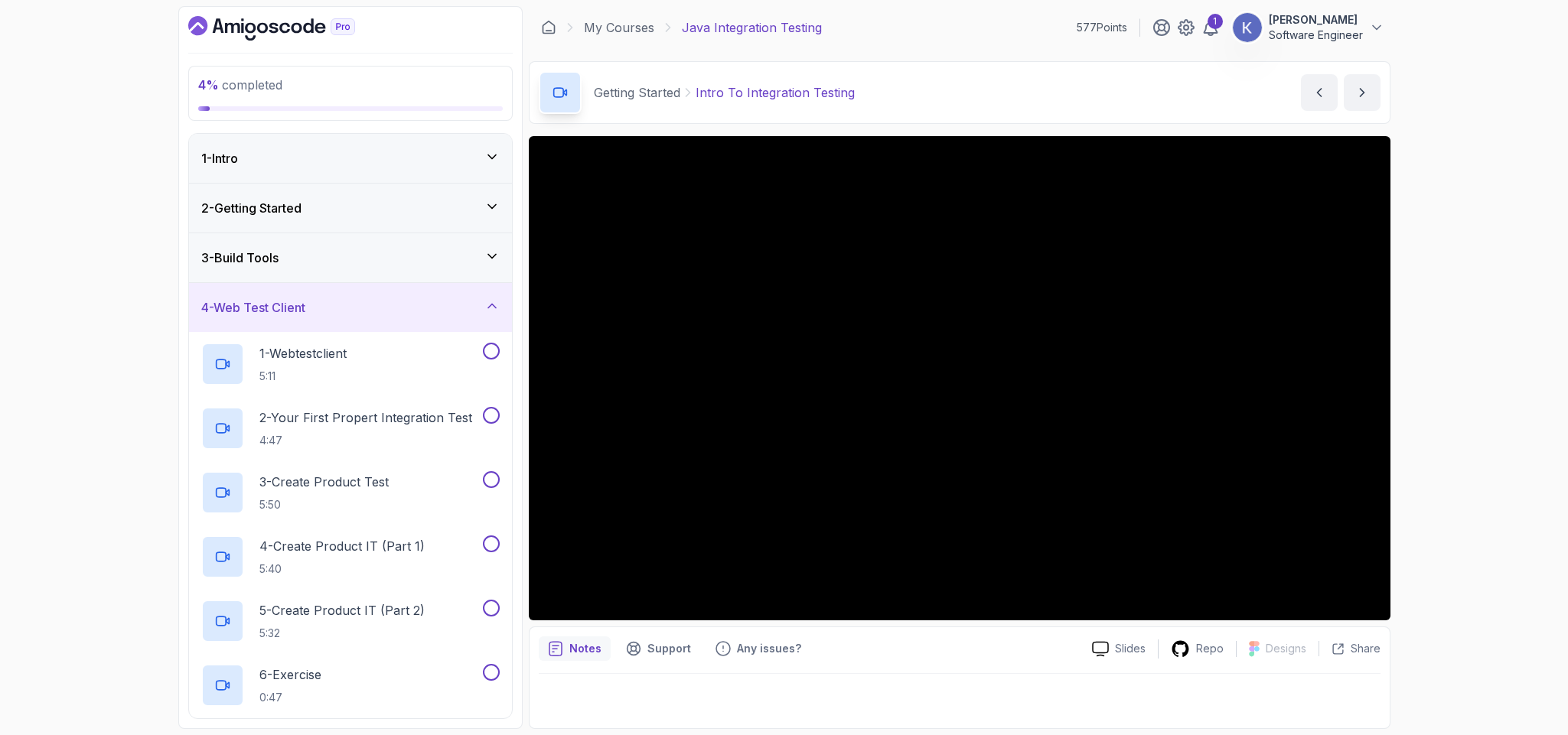
click at [379, 267] on div "3 - Build Tools" at bounding box center [349, 258] width 298 height 19
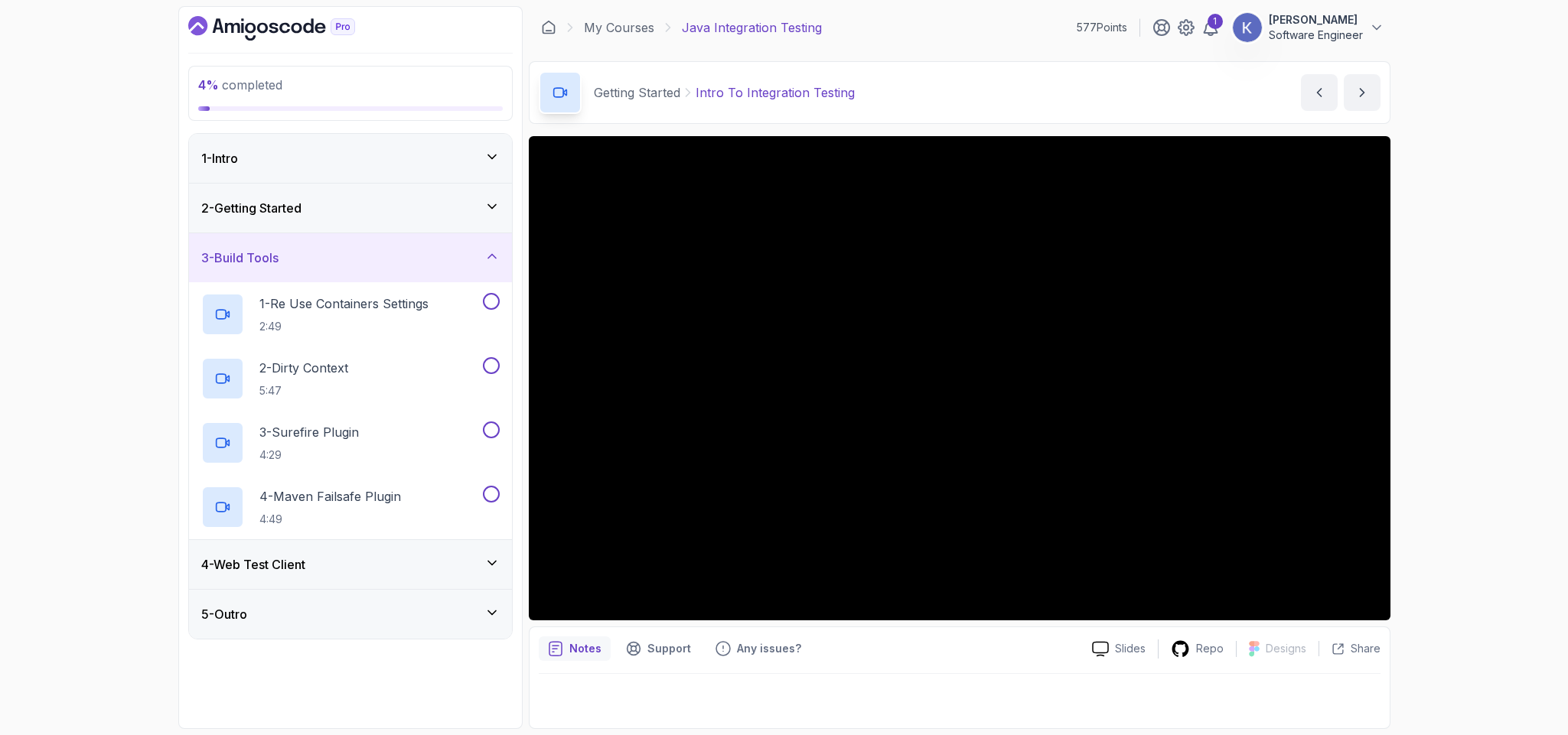
click at [450, 181] on div "1 - Intro" at bounding box center [350, 158] width 323 height 49
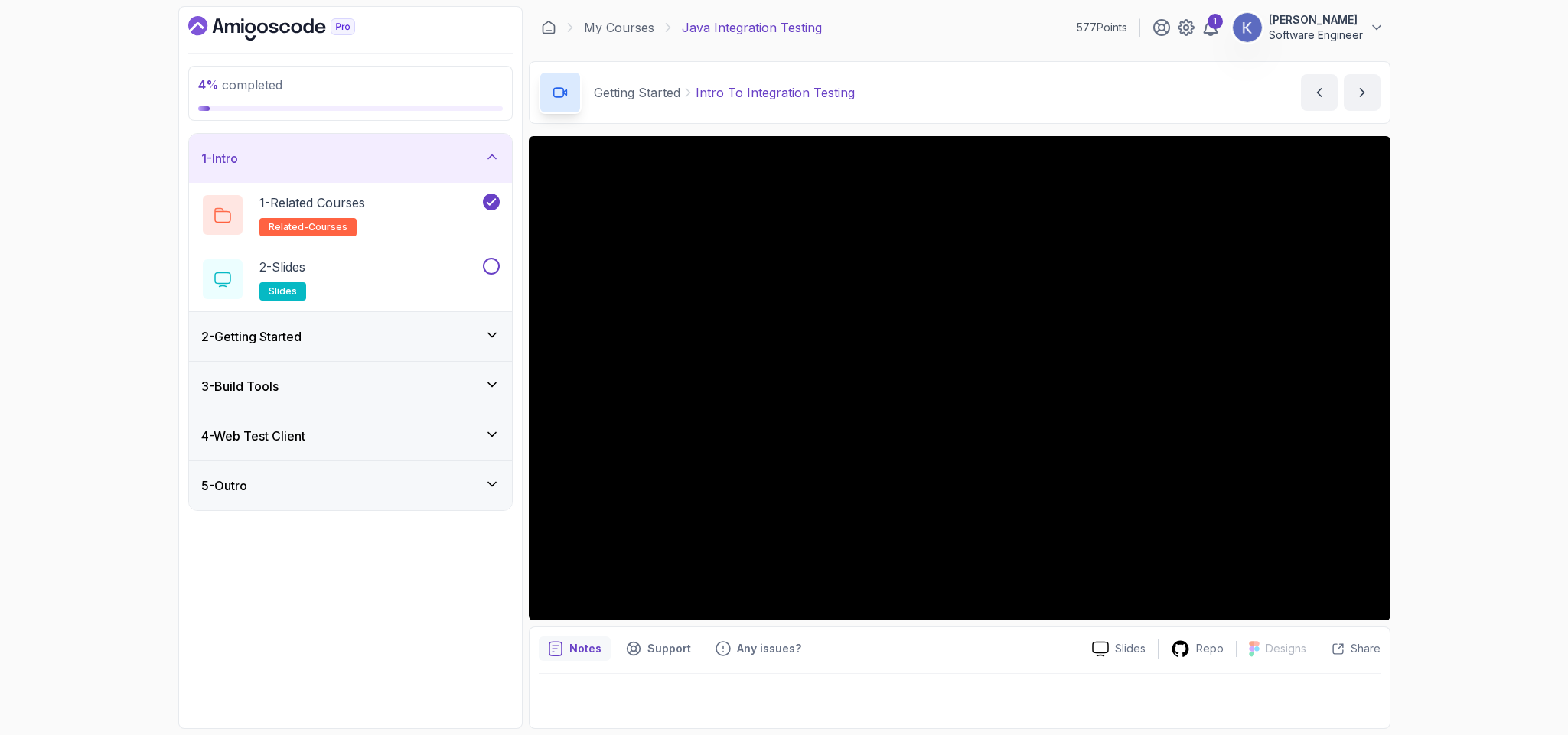
click at [430, 331] on div "2 - Getting Started" at bounding box center [349, 337] width 298 height 19
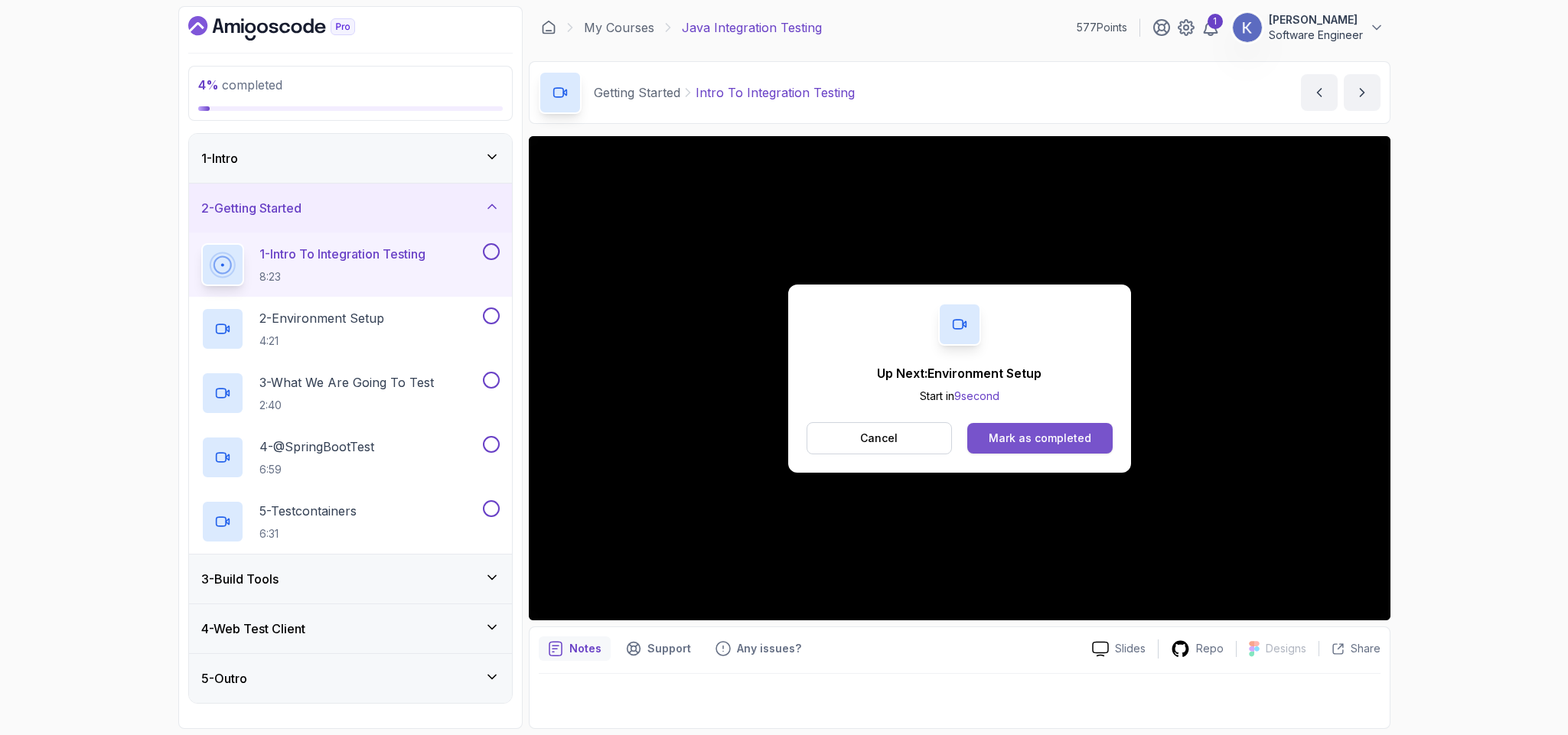
click at [1048, 442] on div "Mark as completed" at bounding box center [1040, 438] width 103 height 15
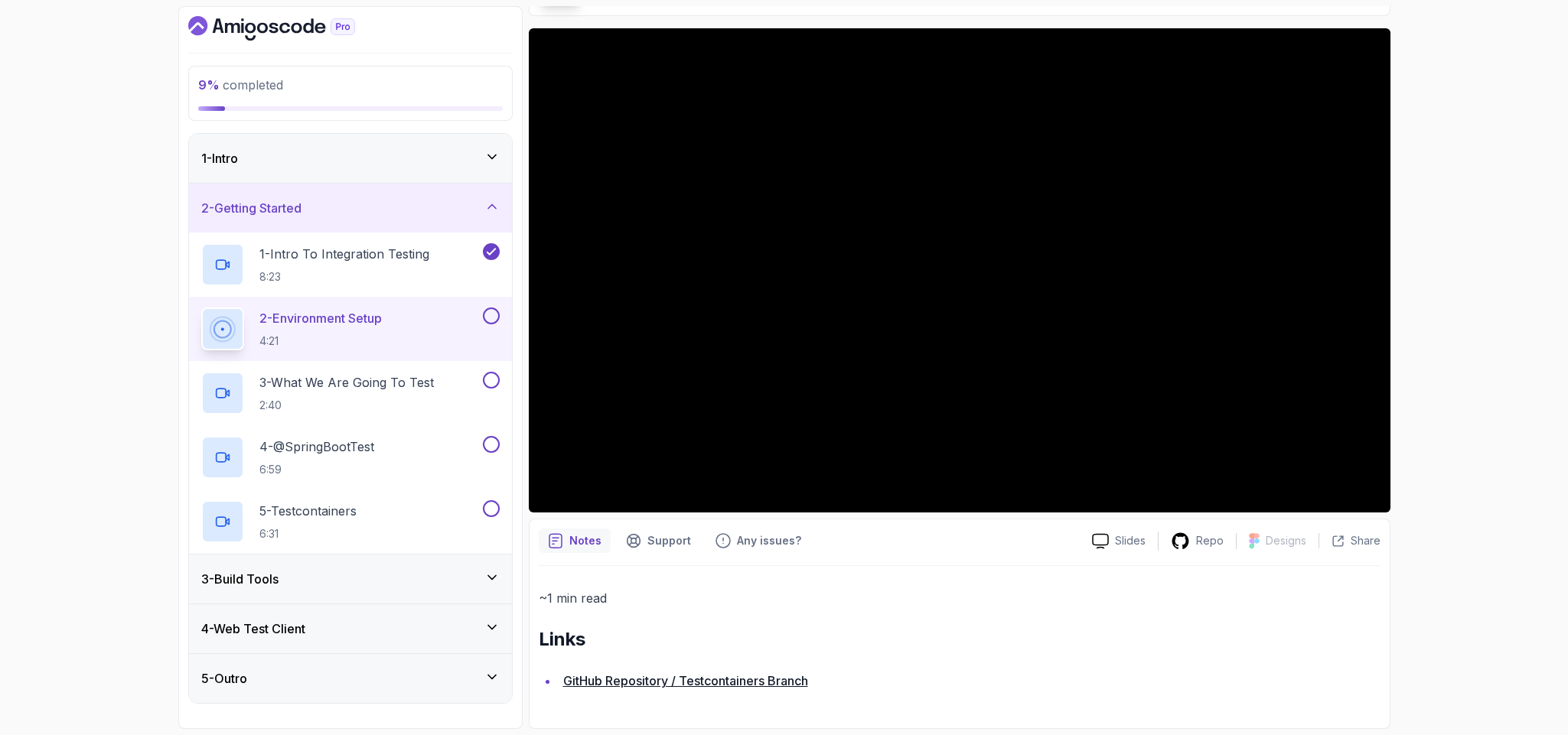
scroll to position [108, 0]
